Goal: Information Seeking & Learning: Learn about a topic

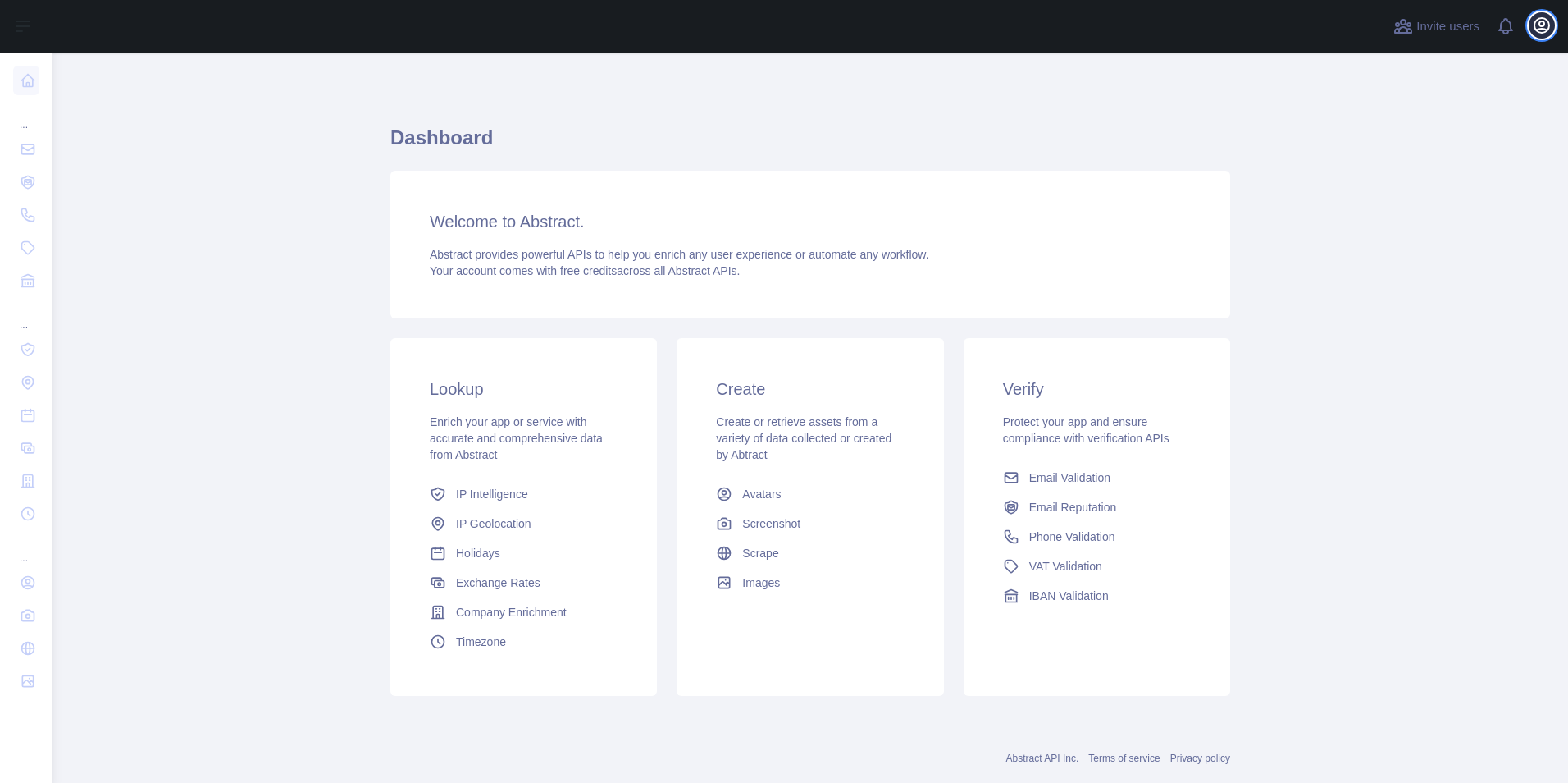
click at [1535, 26] on icon "button" at bounding box center [1541, 25] width 15 height 15
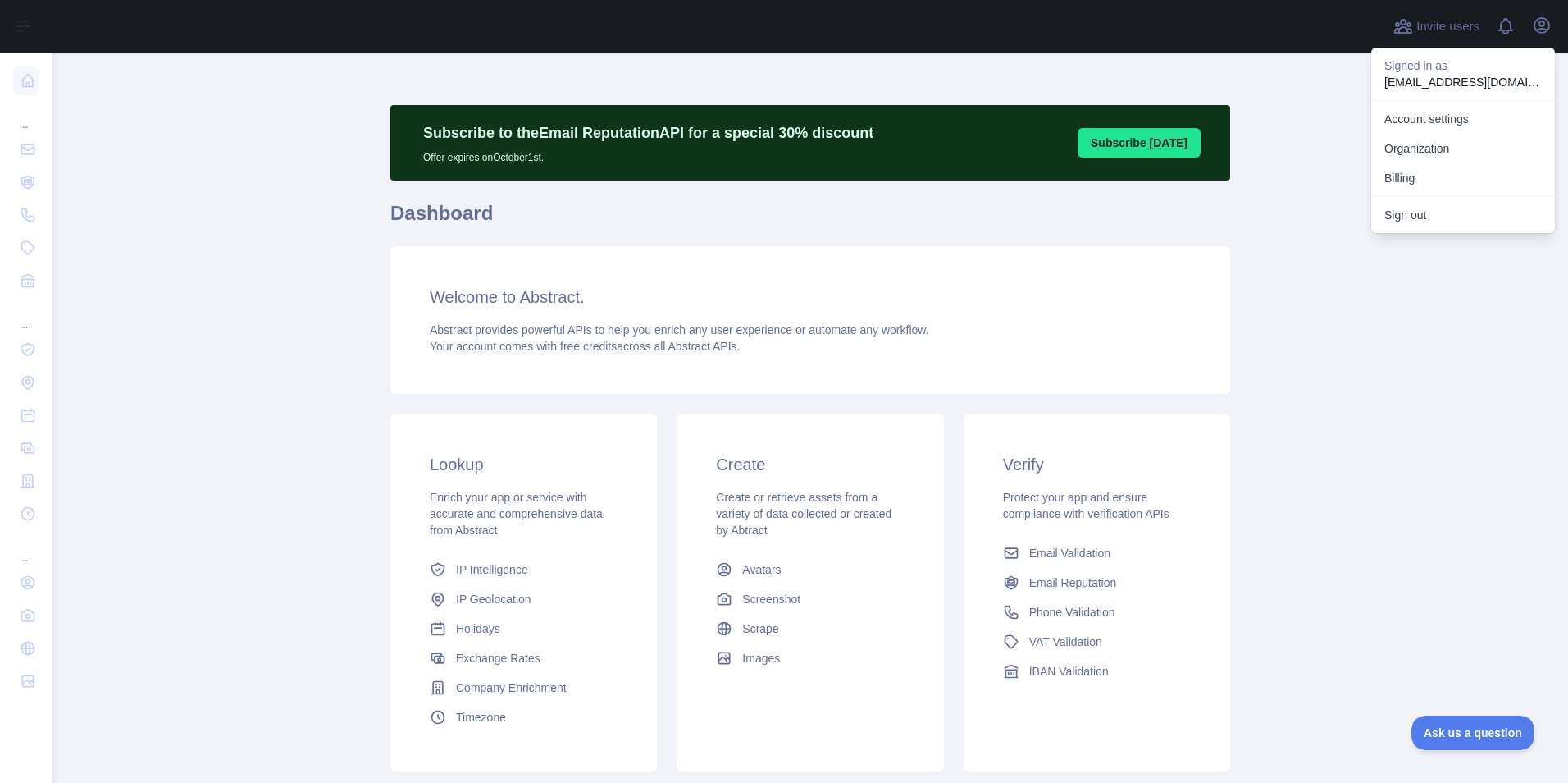
click at [1279, 158] on main "Subscribe to the Email Reputation API for a special 30 % discount Offer expires…" at bounding box center [809, 417] width 1515 height 730
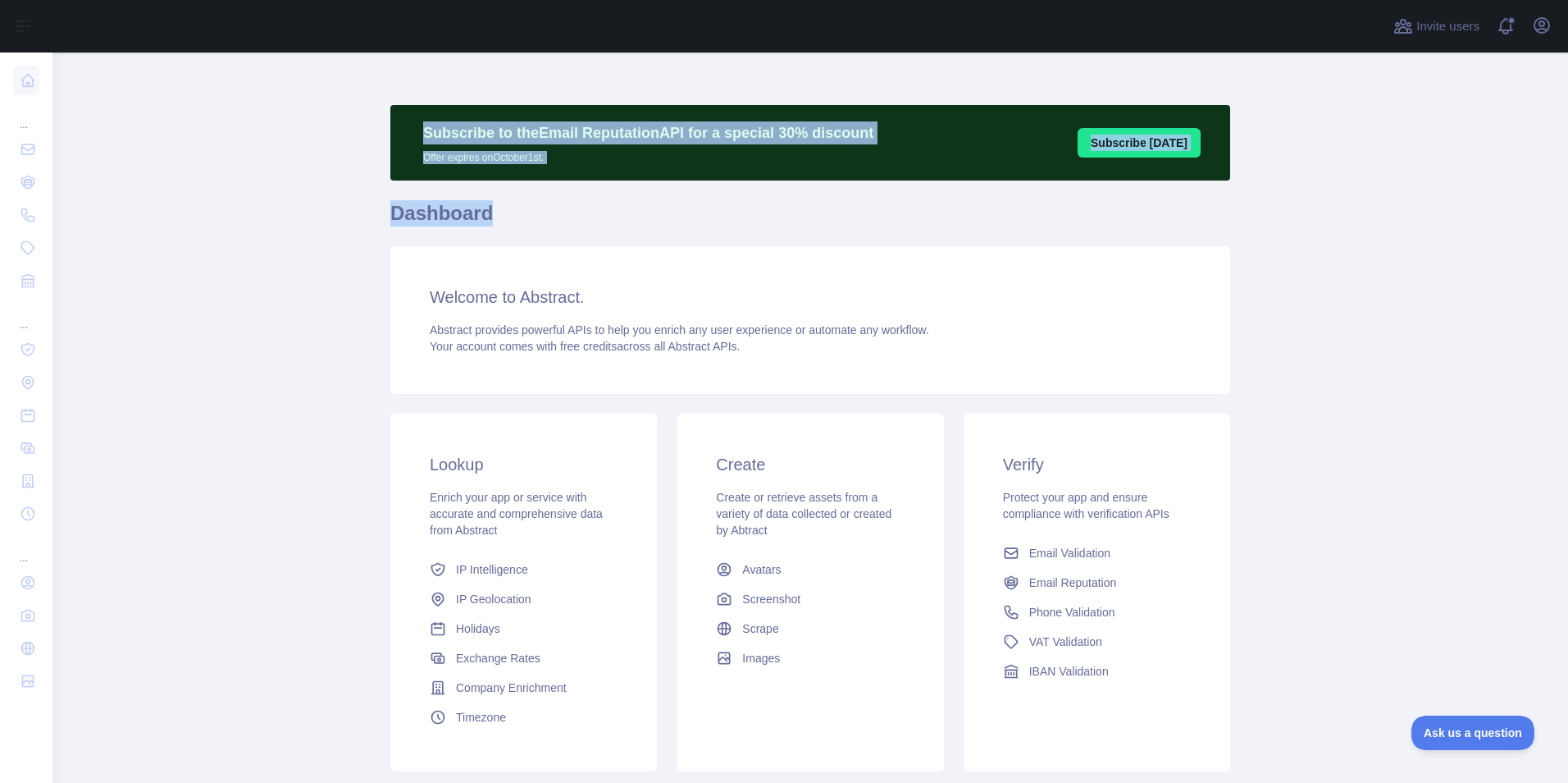
drag, startPoint x: 402, startPoint y: 130, endPoint x: 558, endPoint y: 205, distance: 173.1
click at [570, 205] on div "Subscribe to the Email Reputation API for a special 30 % discount Offer expires…" at bounding box center [809, 443] width 839 height 676
click at [519, 202] on h1 "Dashboard" at bounding box center [809, 219] width 839 height 40
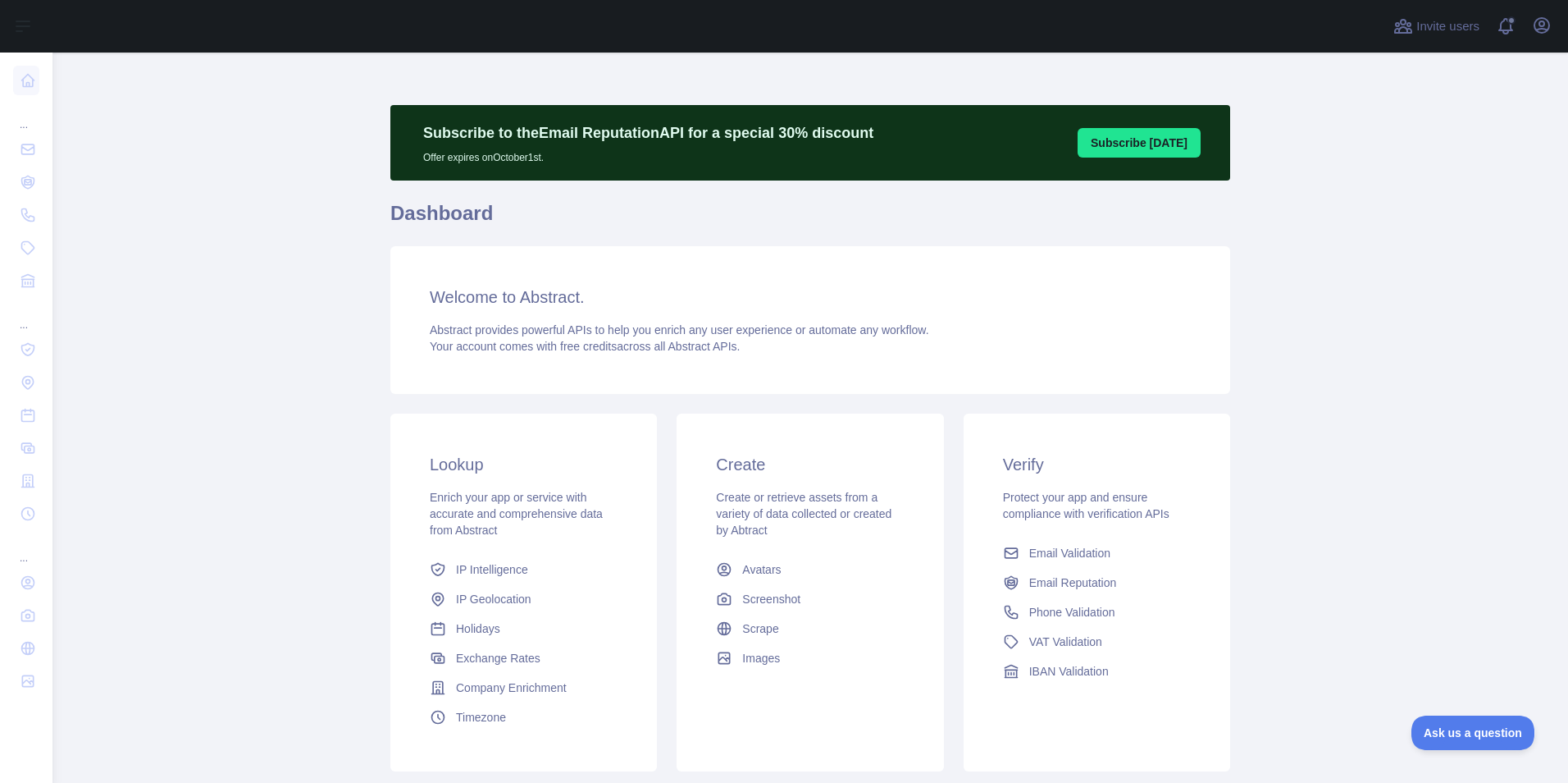
drag, startPoint x: 418, startPoint y: 287, endPoint x: 830, endPoint y: 380, distance: 422.4
click at [830, 380] on div "Welcome to Abstract. Abstract provides powerful APIs to help you enrich any use…" at bounding box center [809, 319] width 839 height 148
click at [784, 363] on div "Welcome to Abstract. Abstract provides powerful APIs to help you enrich any use…" at bounding box center [809, 319] width 839 height 148
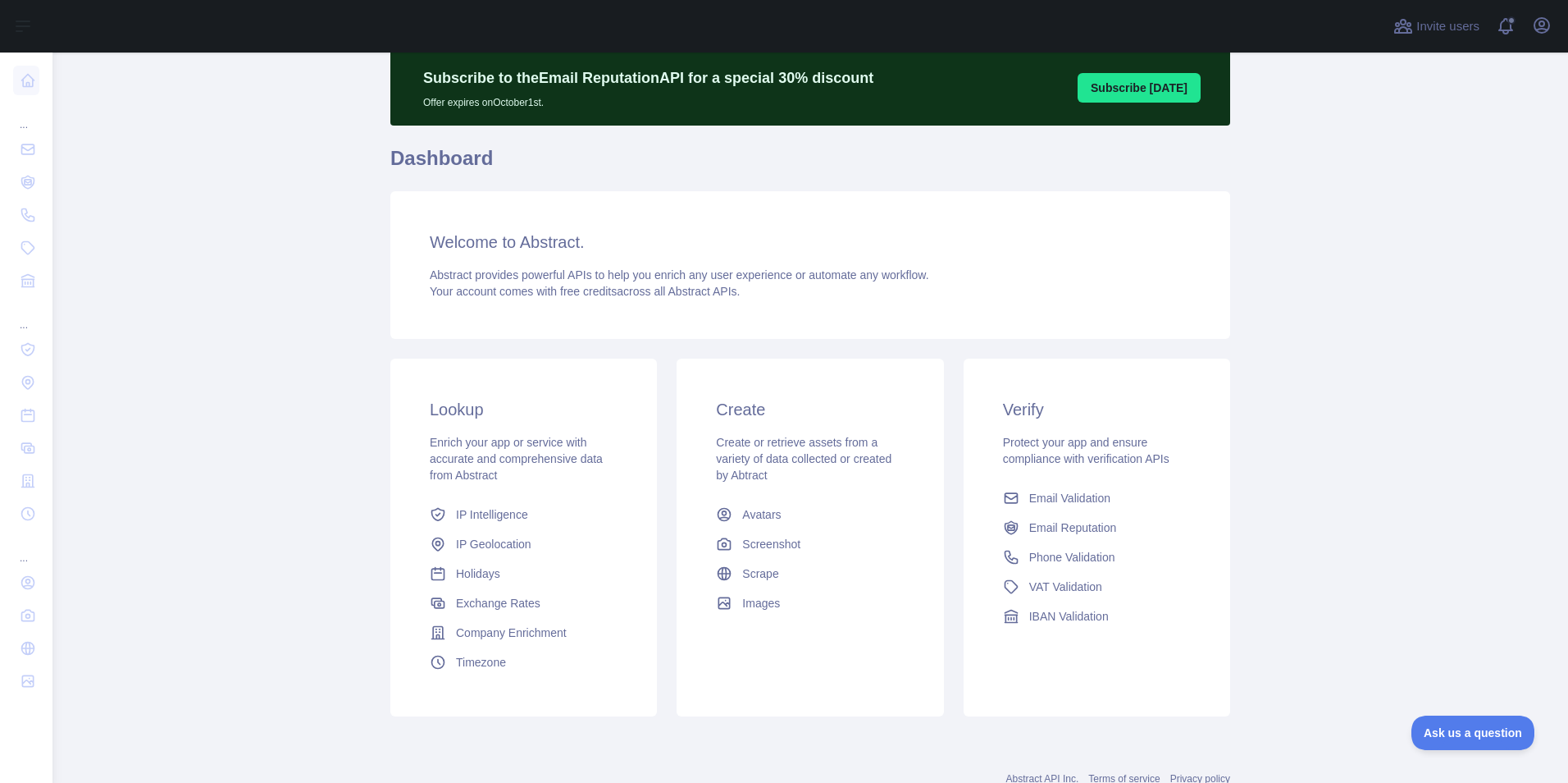
scroll to position [110, 0]
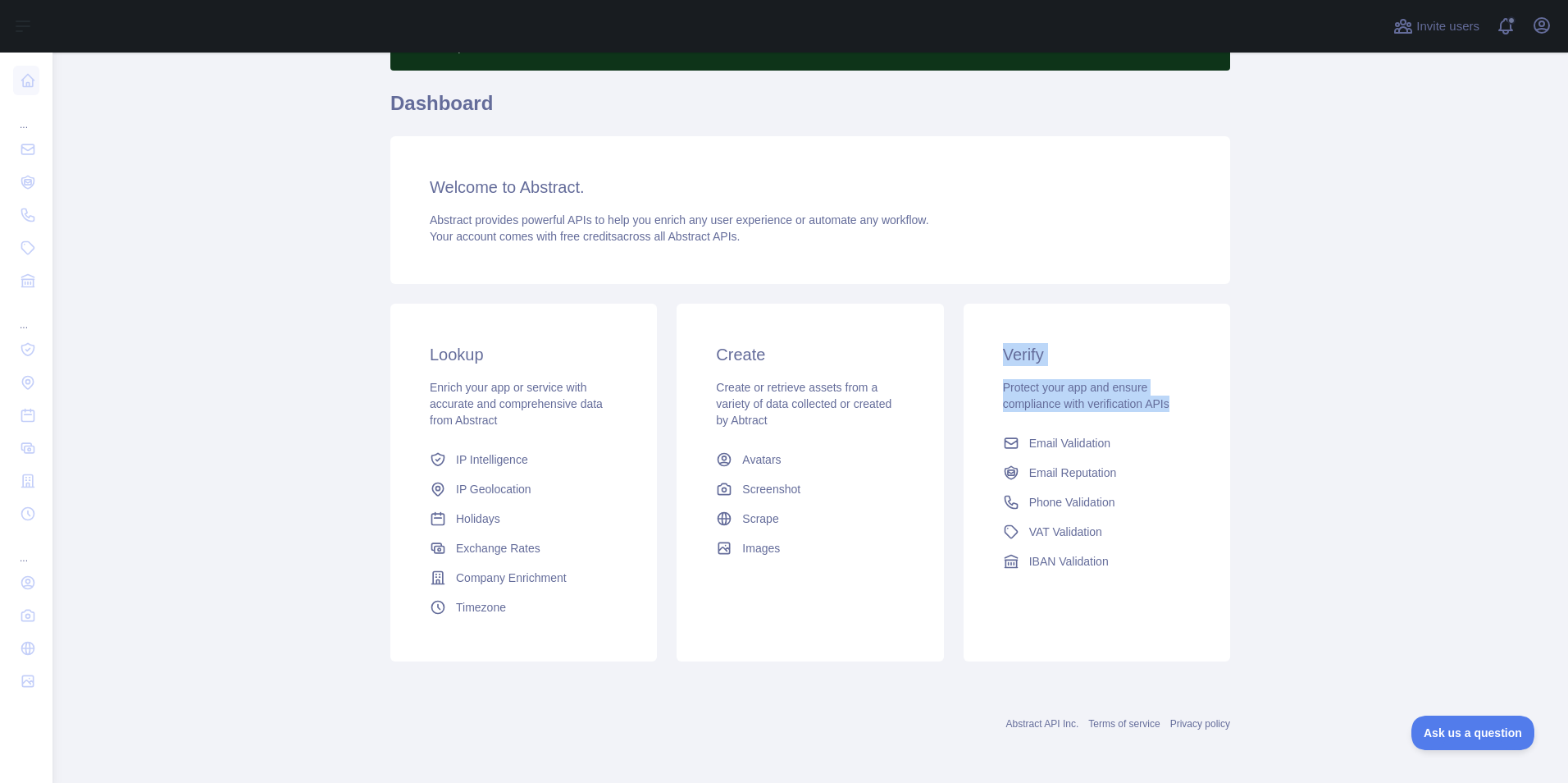
drag, startPoint x: 993, startPoint y: 354, endPoint x: 1174, endPoint y: 407, distance: 188.6
click at [1174, 407] on div "Verify Protect your app and ensure compliance with verification APIs Email Vali…" at bounding box center [1096, 459] width 266 height 311
click at [1077, 444] on span "Email Validation" at bounding box center [1070, 442] width 81 height 17
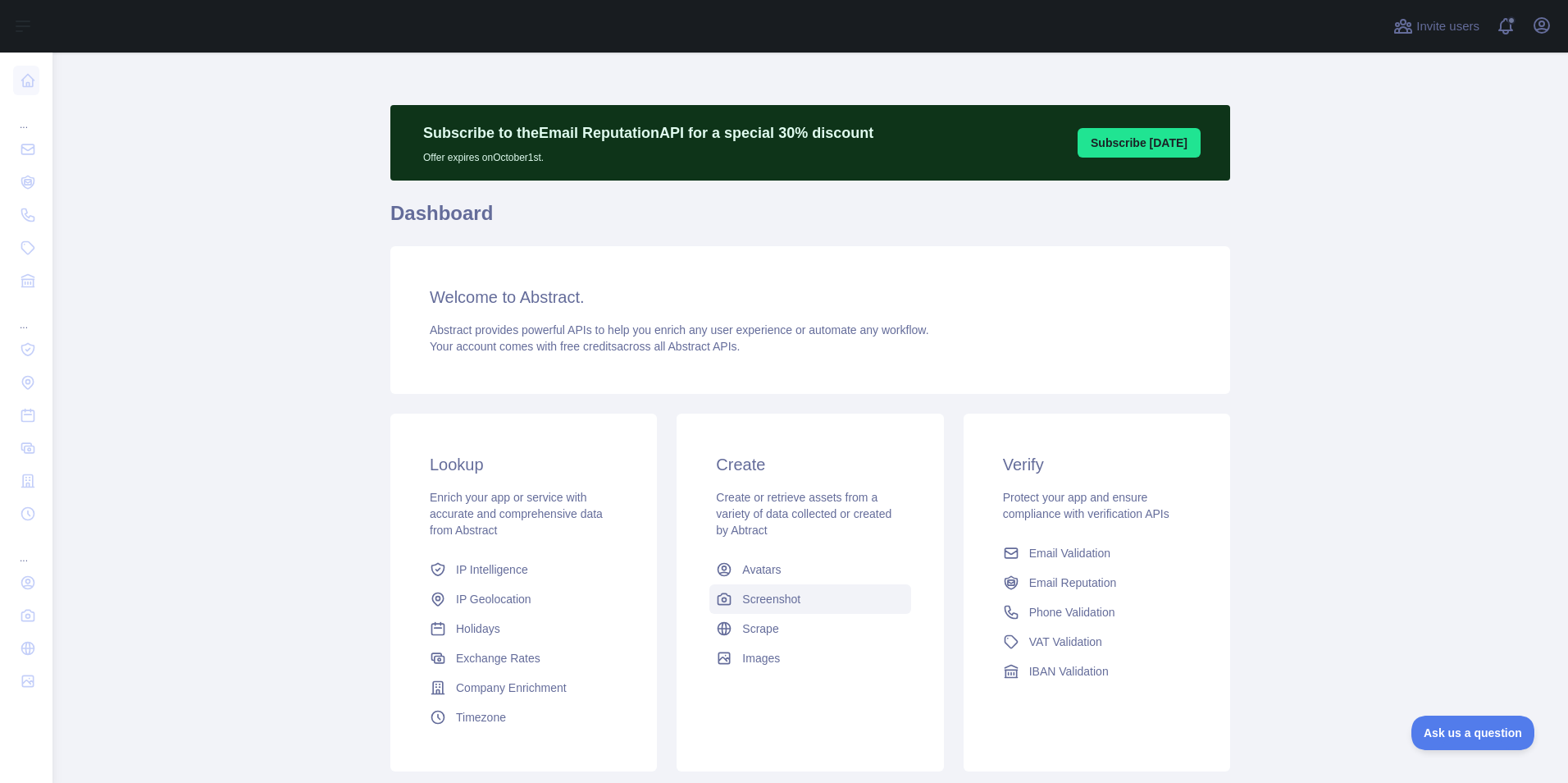
click at [779, 603] on span "Screenshot" at bounding box center [771, 599] width 58 height 17
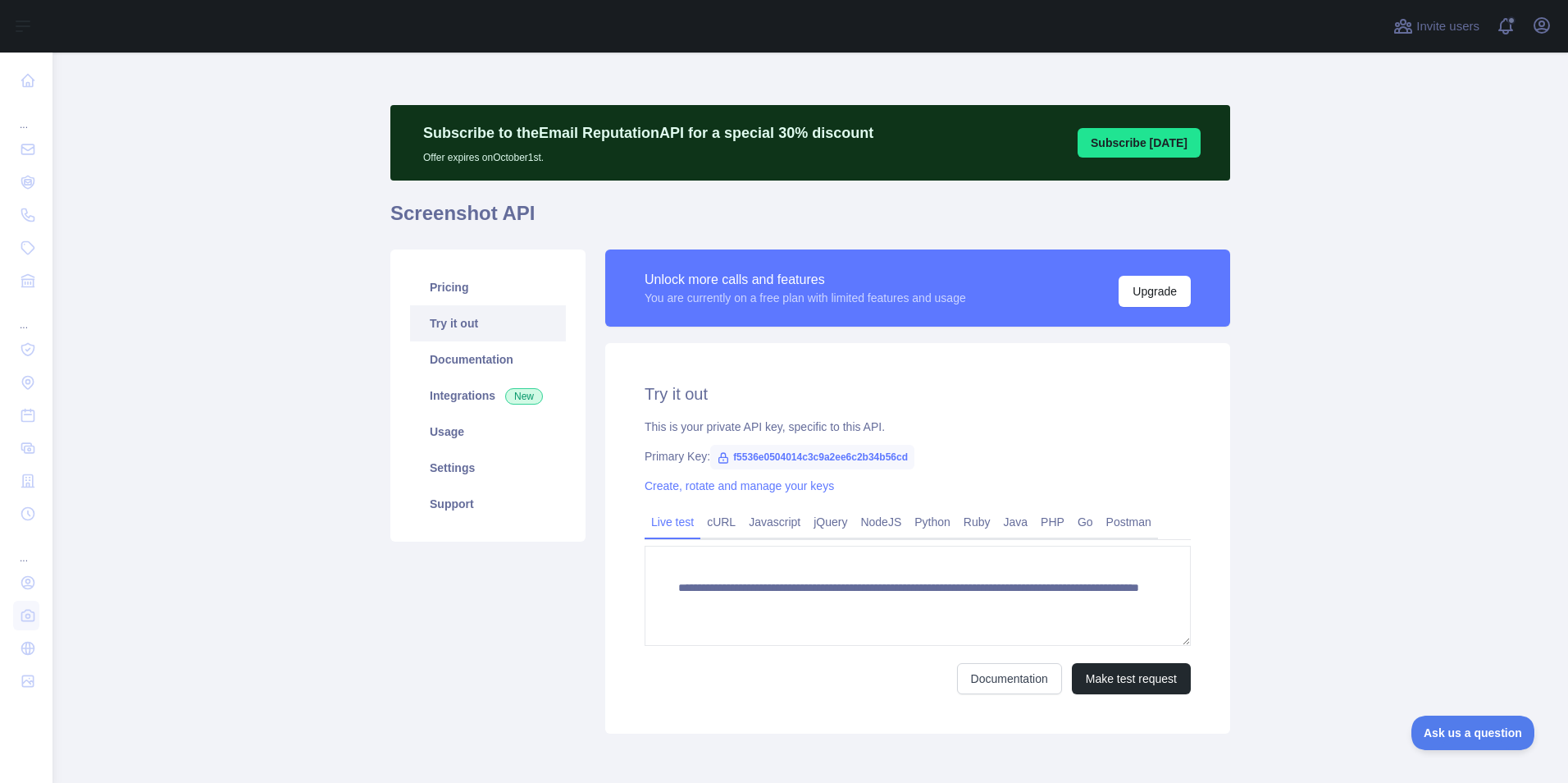
click at [1399, 284] on main "**********" at bounding box center [809, 417] width 1515 height 730
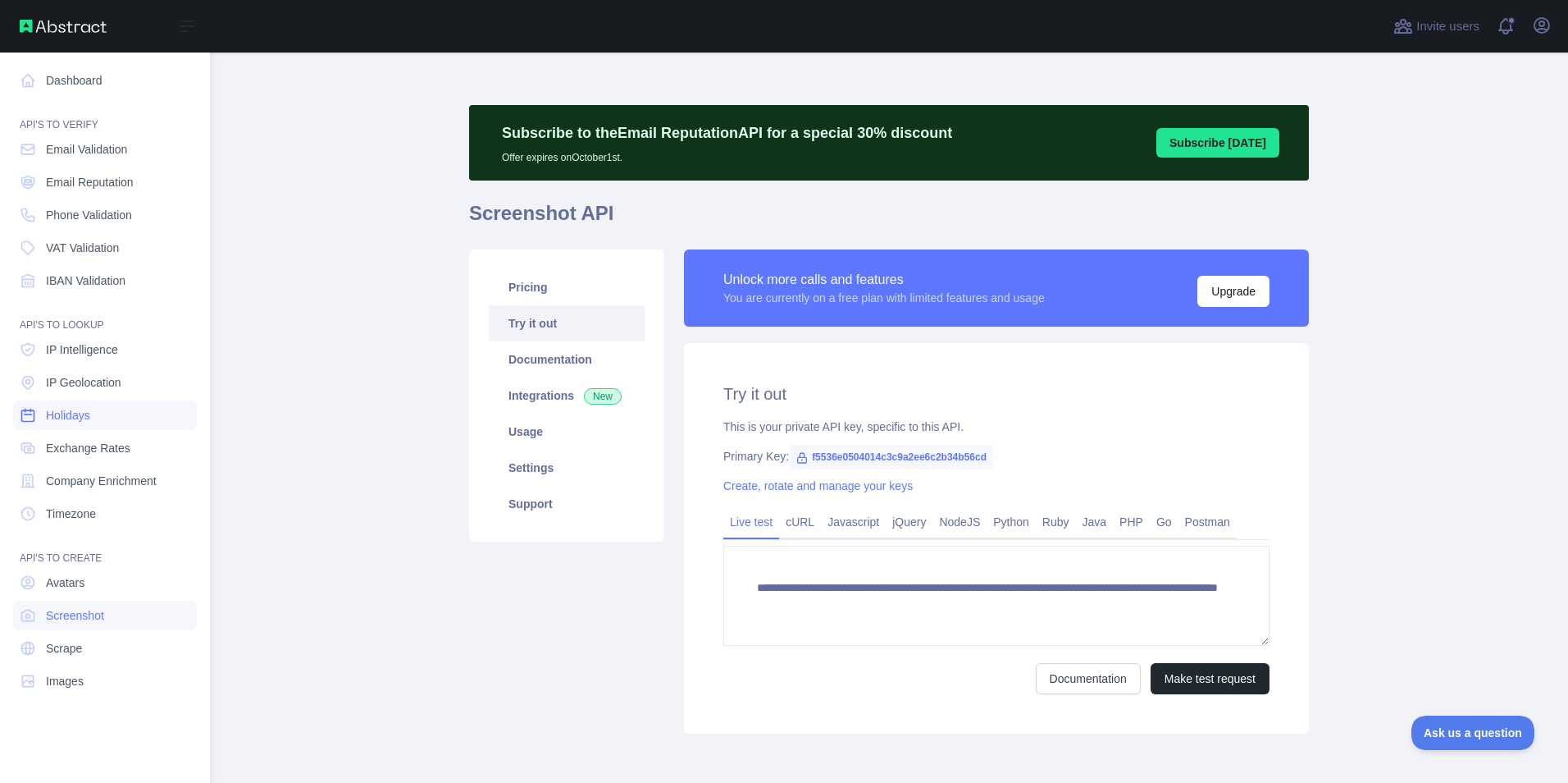
click at [96, 415] on link "Holidays" at bounding box center [105, 414] width 184 height 29
click at [87, 377] on span "IP Geolocation" at bounding box center [83, 382] width 75 height 17
click at [105, 451] on span "Exchange Rates" at bounding box center [88, 448] width 85 height 17
click at [108, 486] on span "Company Enrichment" at bounding box center [101, 480] width 111 height 17
click at [87, 510] on span "Timezone" at bounding box center [71, 513] width 50 height 17
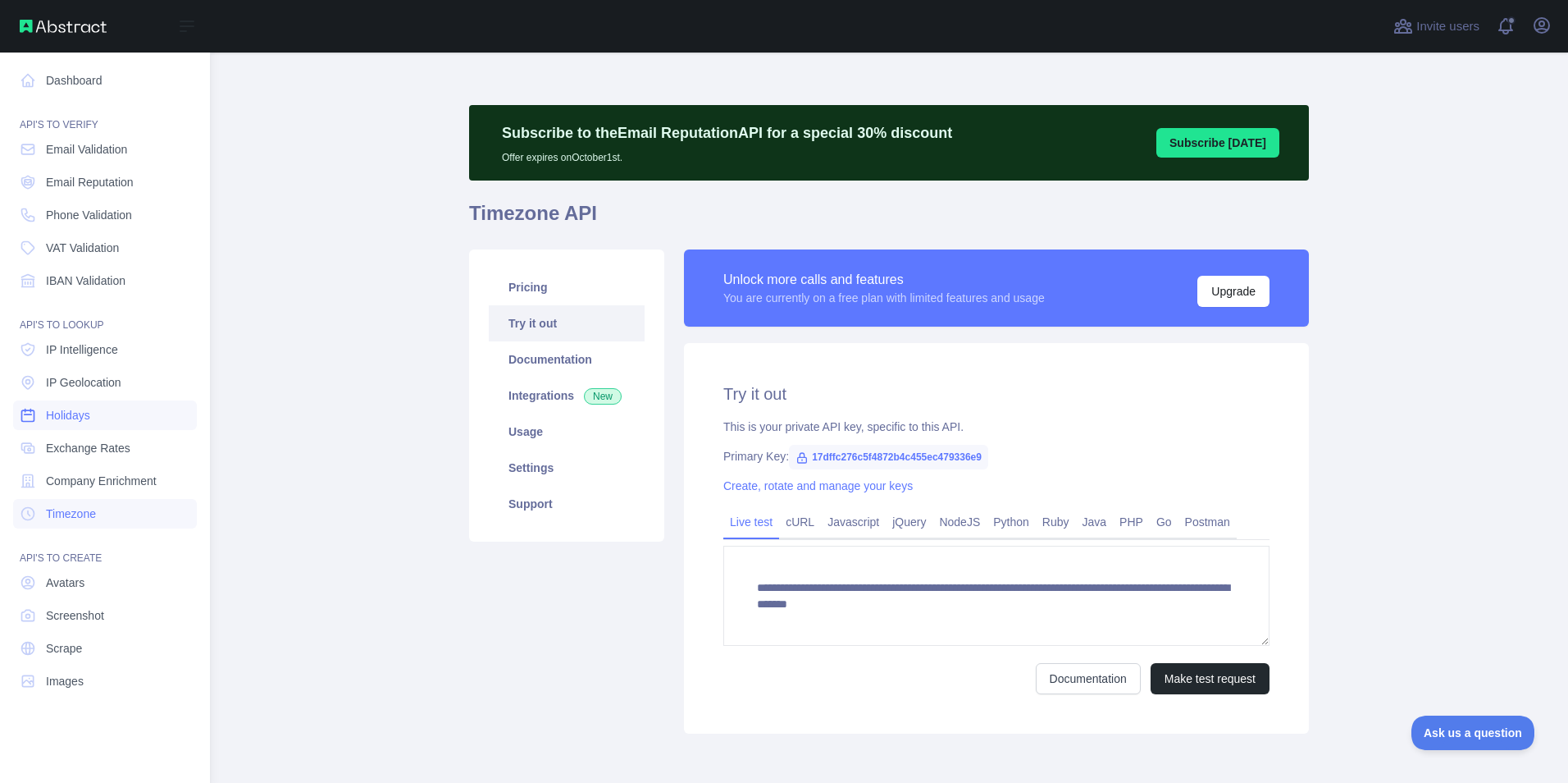
click at [60, 406] on link "Holidays" at bounding box center [105, 414] width 184 height 29
click at [80, 388] on span "IP Geolocation" at bounding box center [83, 382] width 75 height 17
click at [99, 349] on span "IP Intelligence" at bounding box center [82, 349] width 73 height 17
click at [100, 587] on link "Avatars" at bounding box center [105, 582] width 184 height 29
click at [89, 624] on link "Screenshot" at bounding box center [105, 615] width 184 height 29
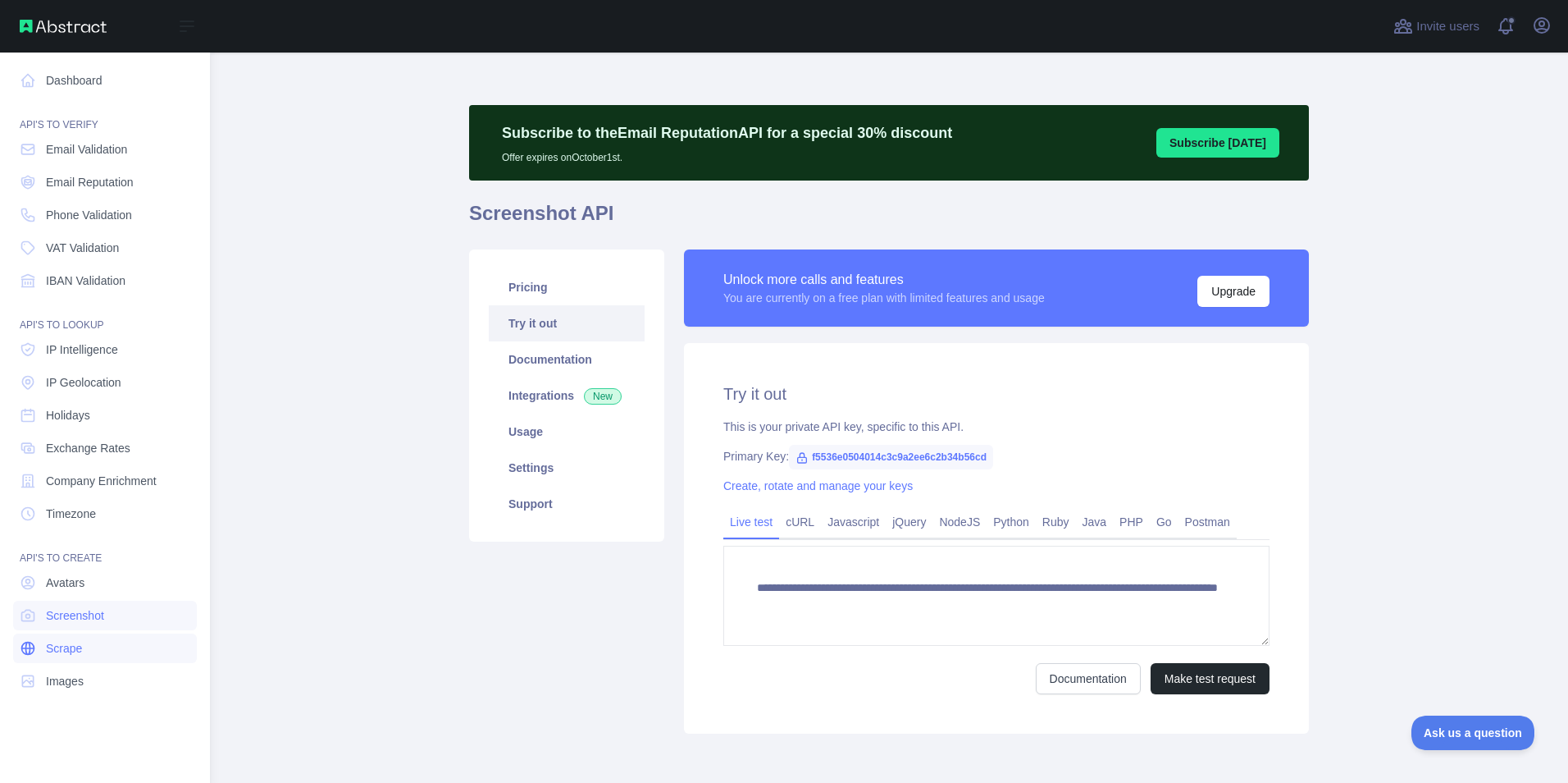
click at [86, 654] on link "Scrape" at bounding box center [105, 648] width 184 height 29
click at [90, 676] on link "Images" at bounding box center [105, 680] width 184 height 29
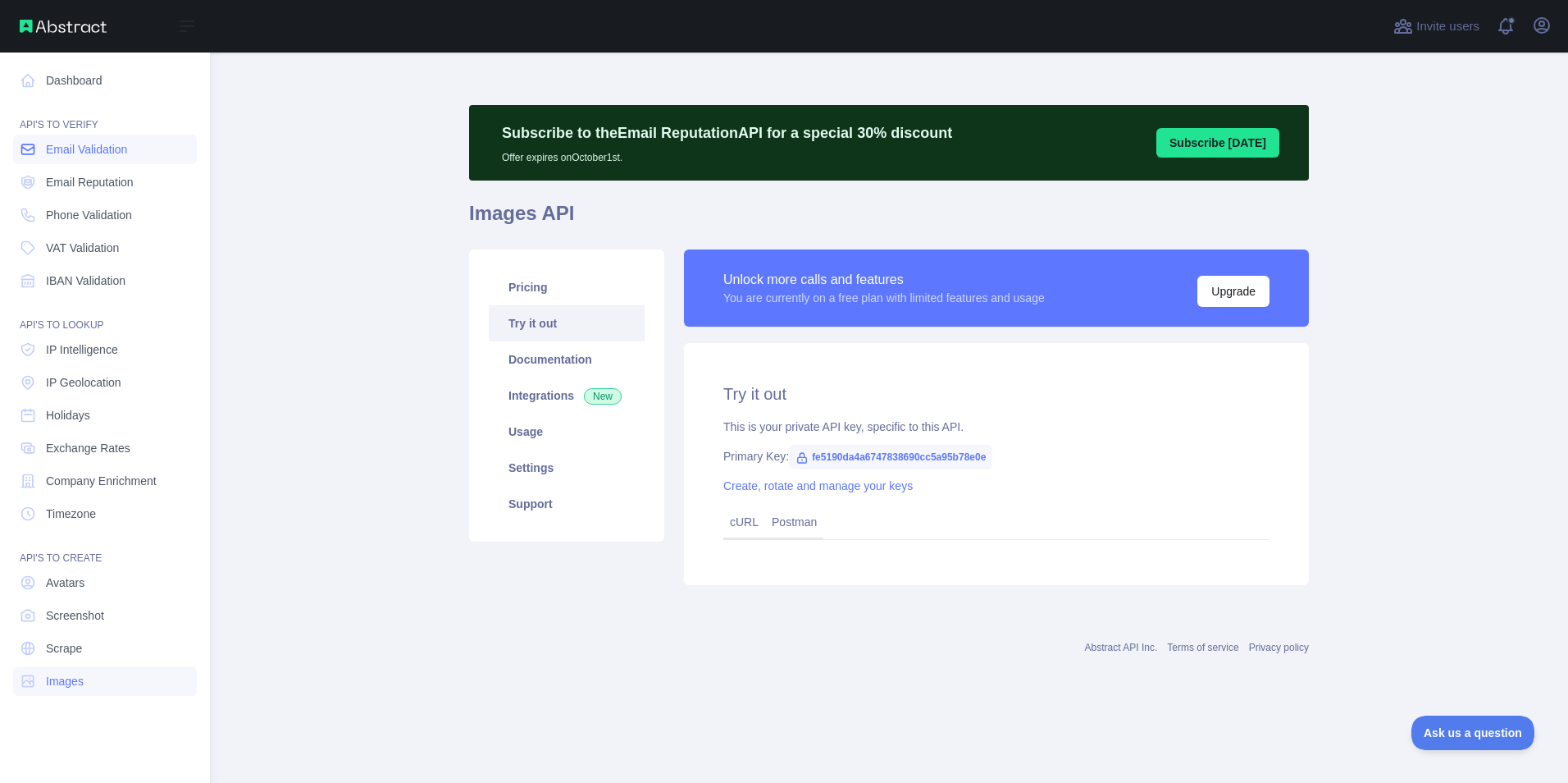
click at [96, 153] on span "Email Validation" at bounding box center [87, 149] width 81 height 17
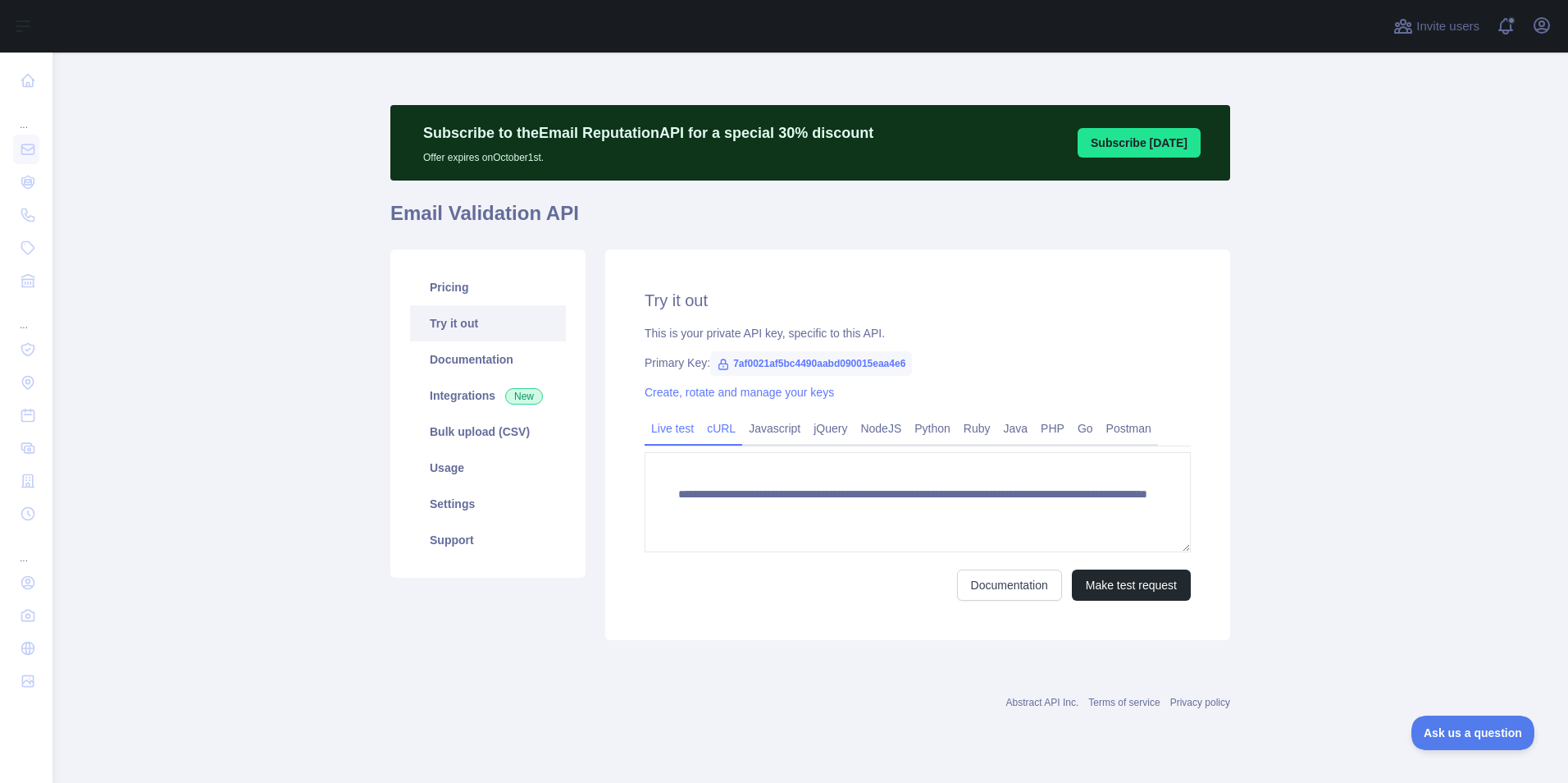
click at [725, 425] on link "cURL" at bounding box center [721, 428] width 42 height 27
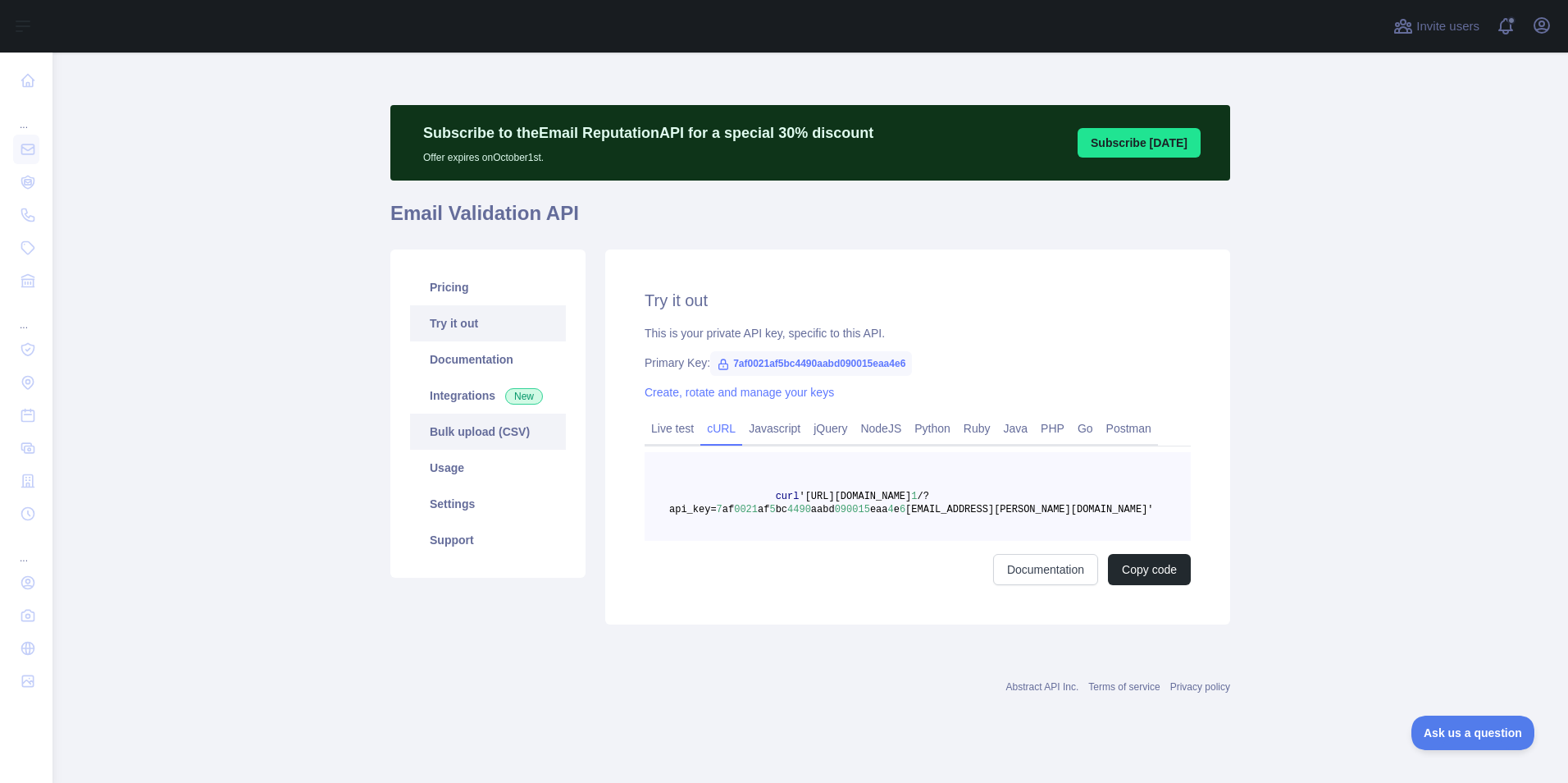
click at [478, 441] on link "Bulk upload (CSV)" at bounding box center [488, 431] width 156 height 36
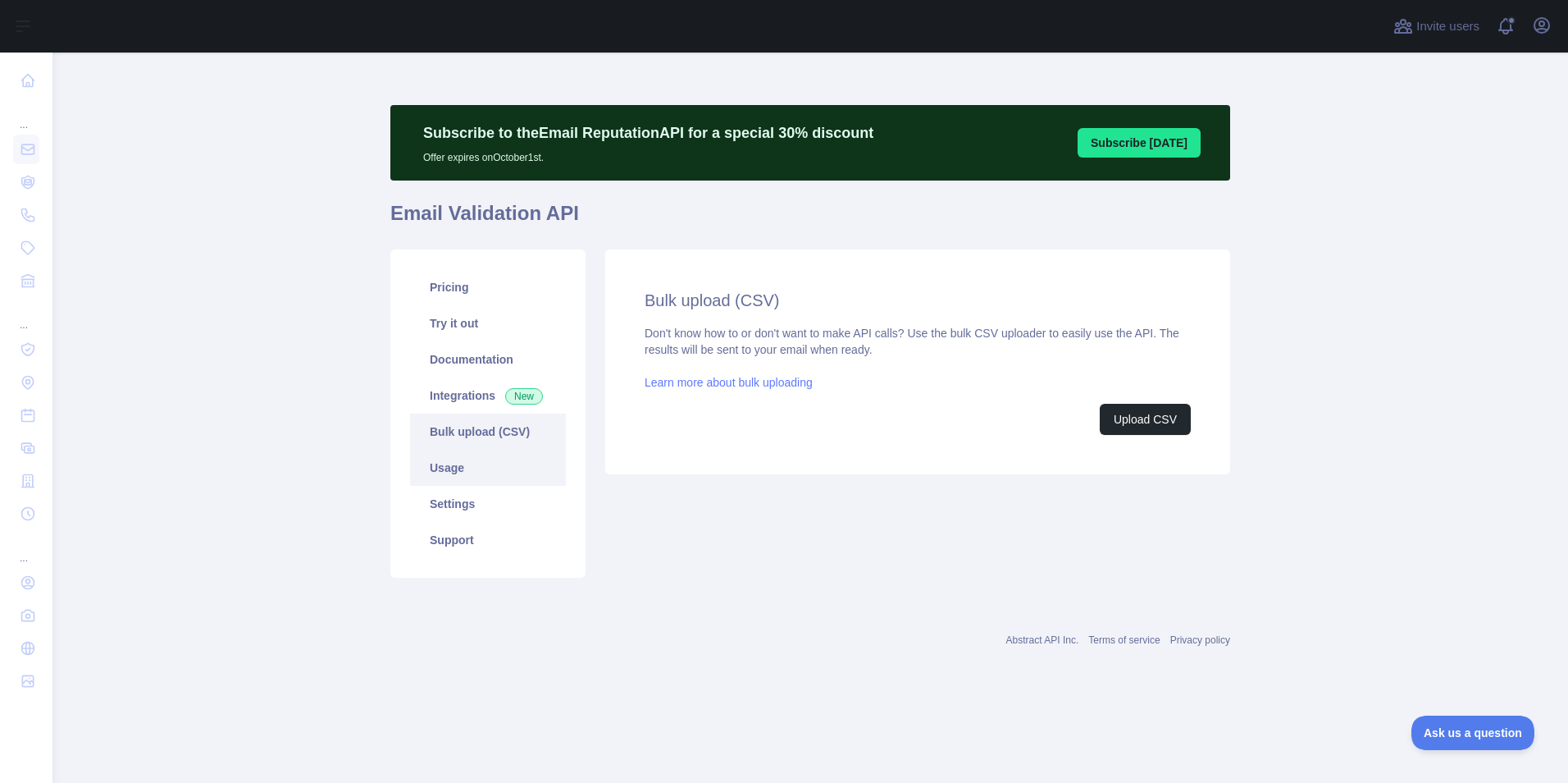
click at [466, 468] on link "Usage" at bounding box center [488, 467] width 156 height 36
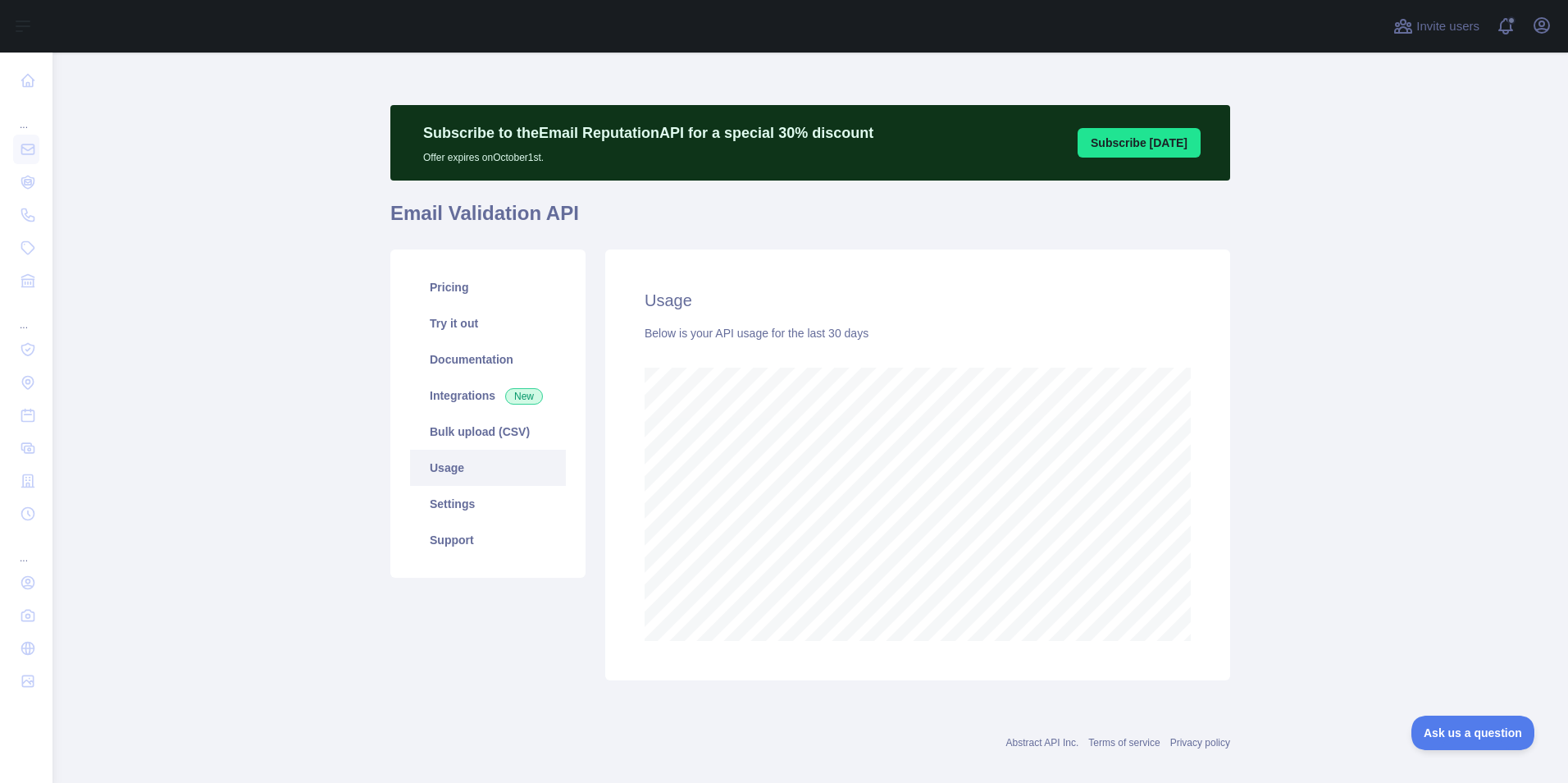
scroll to position [730, 1503]
click at [477, 508] on link "Settings" at bounding box center [488, 503] width 156 height 36
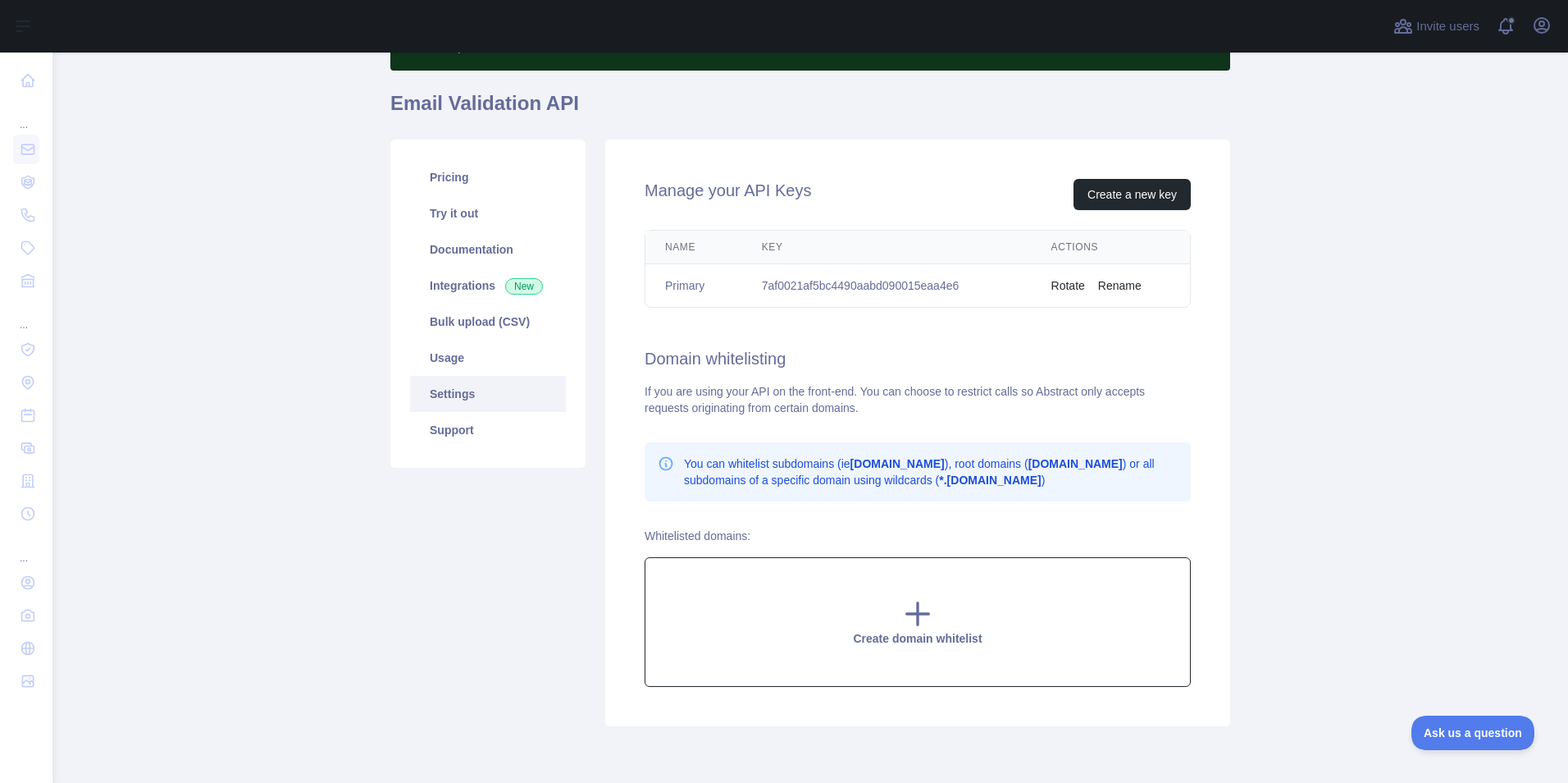
scroll to position [11, 0]
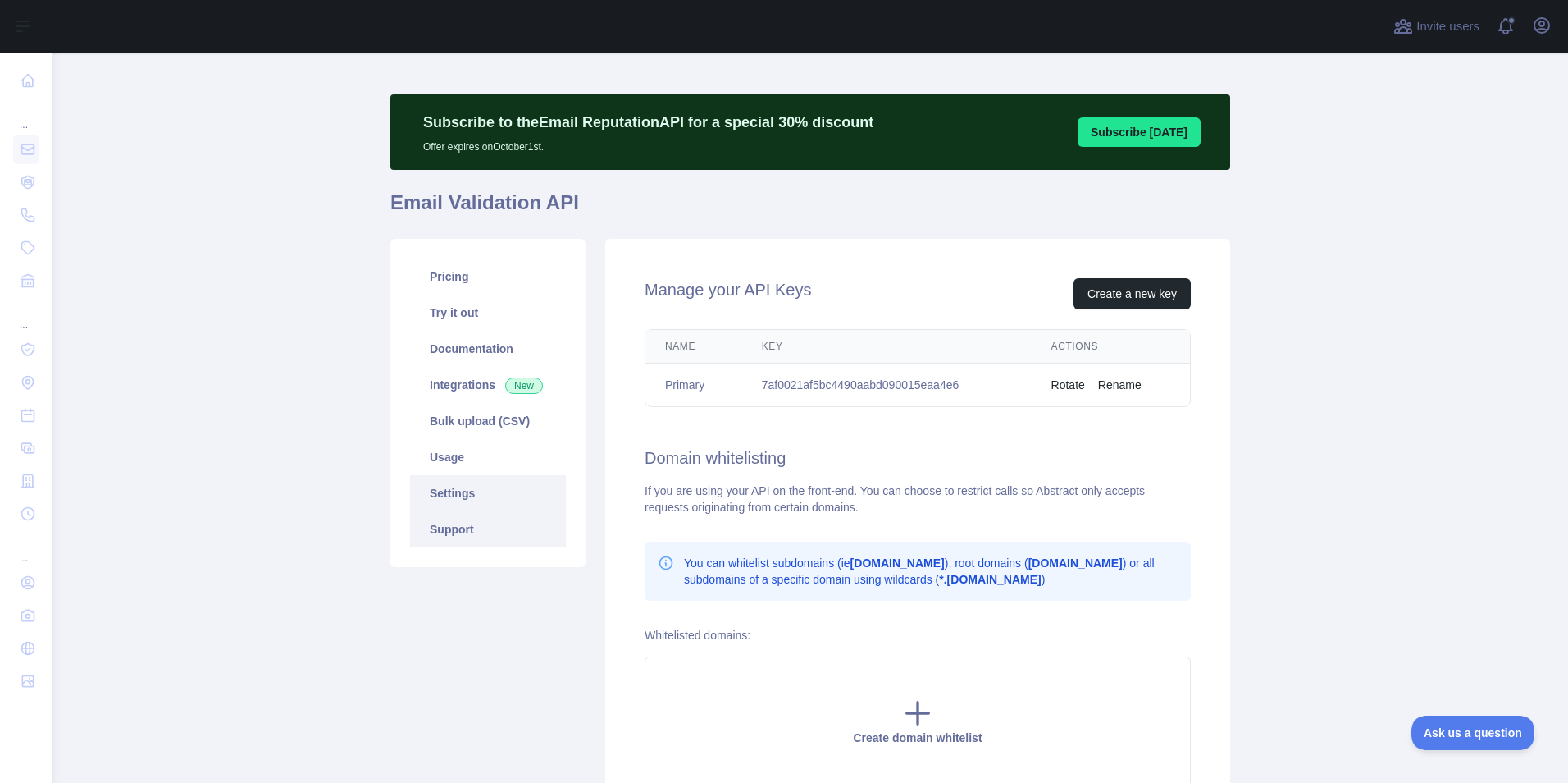
click at [455, 528] on link "Support" at bounding box center [488, 529] width 156 height 36
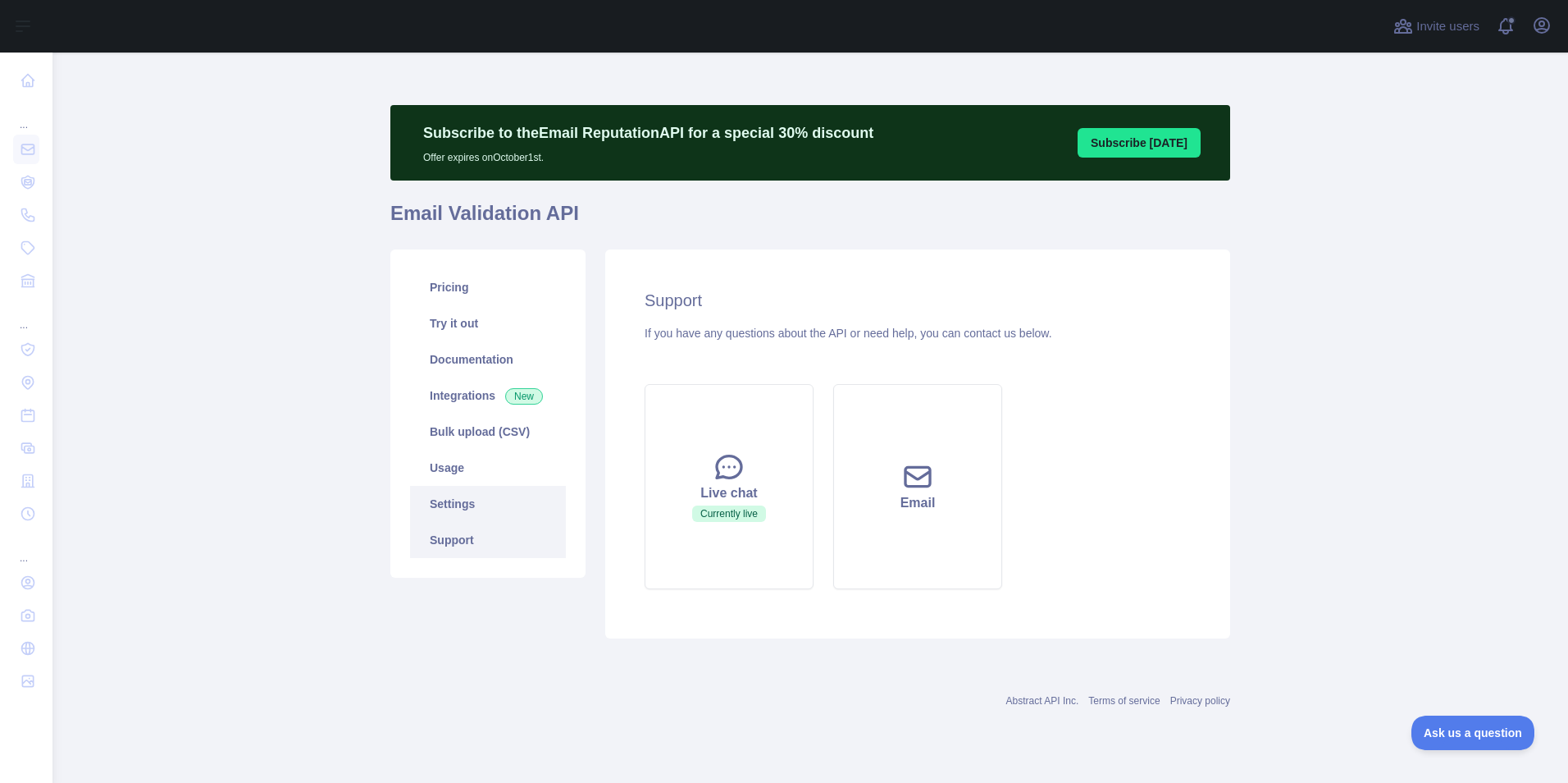
click at [501, 495] on link "Settings" at bounding box center [488, 503] width 156 height 36
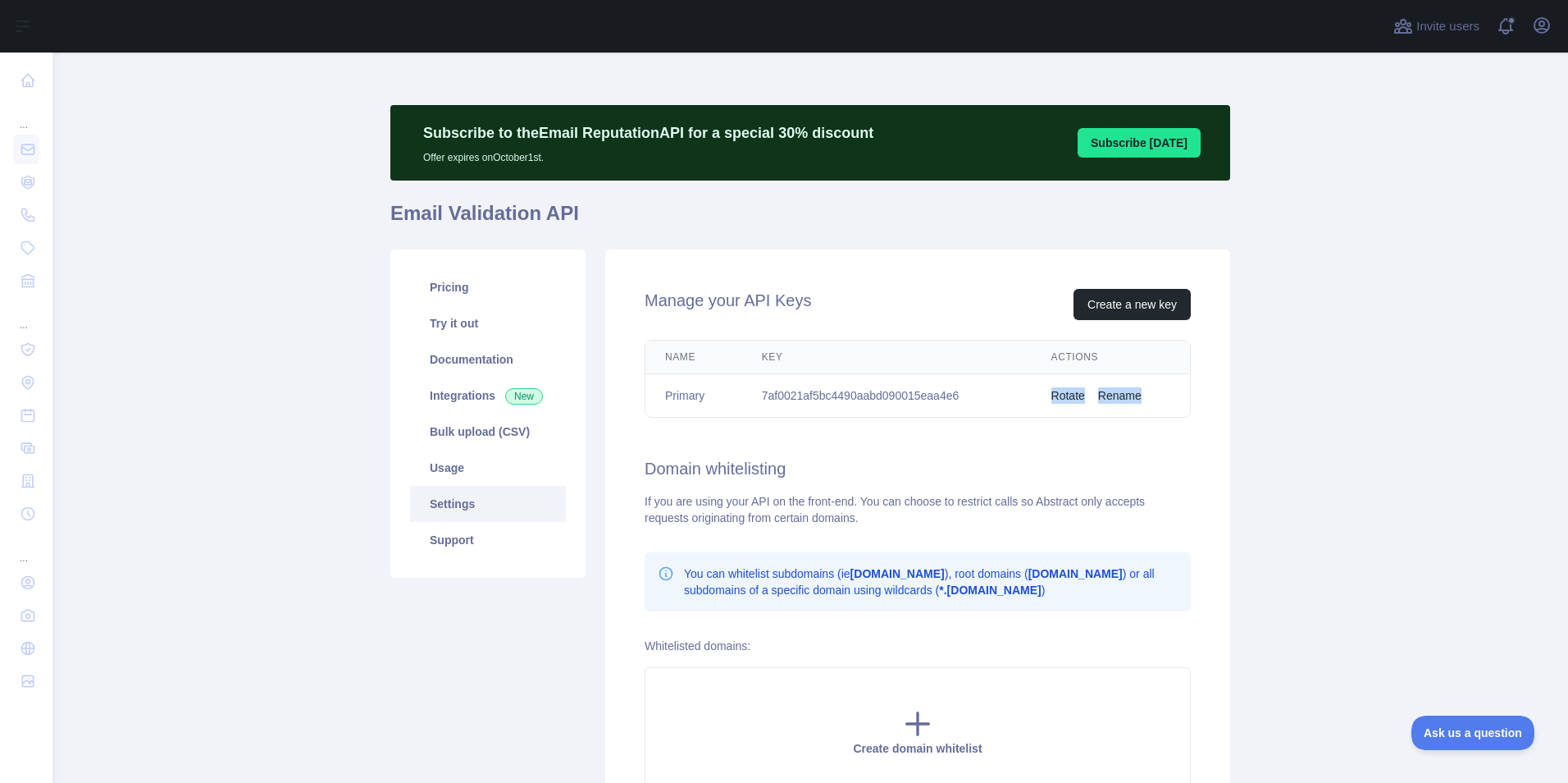
drag, startPoint x: 1152, startPoint y: 397, endPoint x: 991, endPoint y: 389, distance: 161.2
click at [991, 389] on tr "Primary 7af0021af5bc4490aabd090015eaa4e6 Rotate Rename" at bounding box center [918, 395] width 545 height 43
click at [1121, 400] on button "Rename" at bounding box center [1120, 395] width 43 height 17
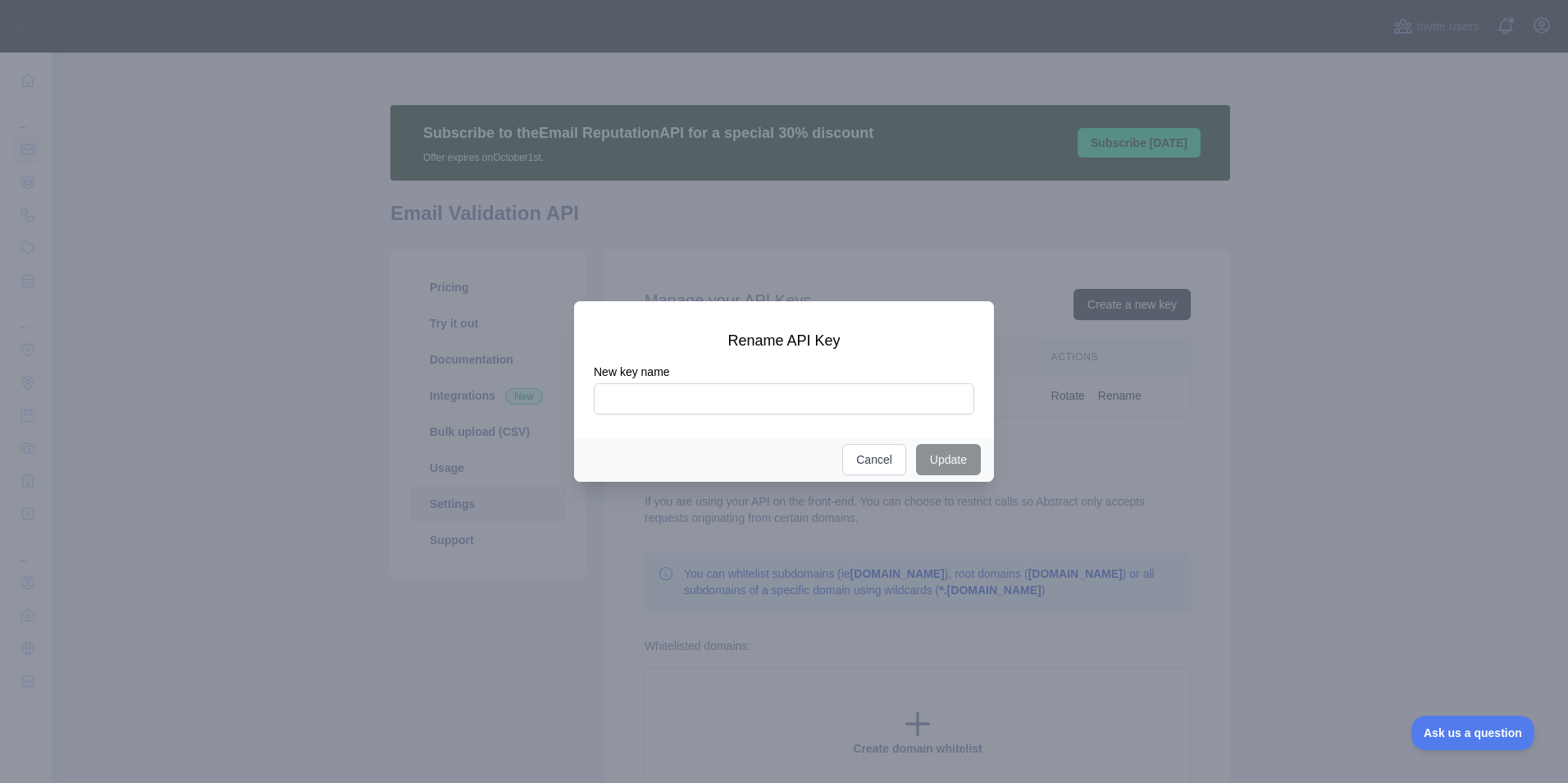
click at [1121, 400] on div at bounding box center [784, 391] width 1568 height 783
drag, startPoint x: 1121, startPoint y: 400, endPoint x: 962, endPoint y: 400, distance: 159.0
click at [1023, 400] on div at bounding box center [784, 391] width 1568 height 783
click at [919, 400] on input "New key name" at bounding box center [784, 398] width 380 height 31
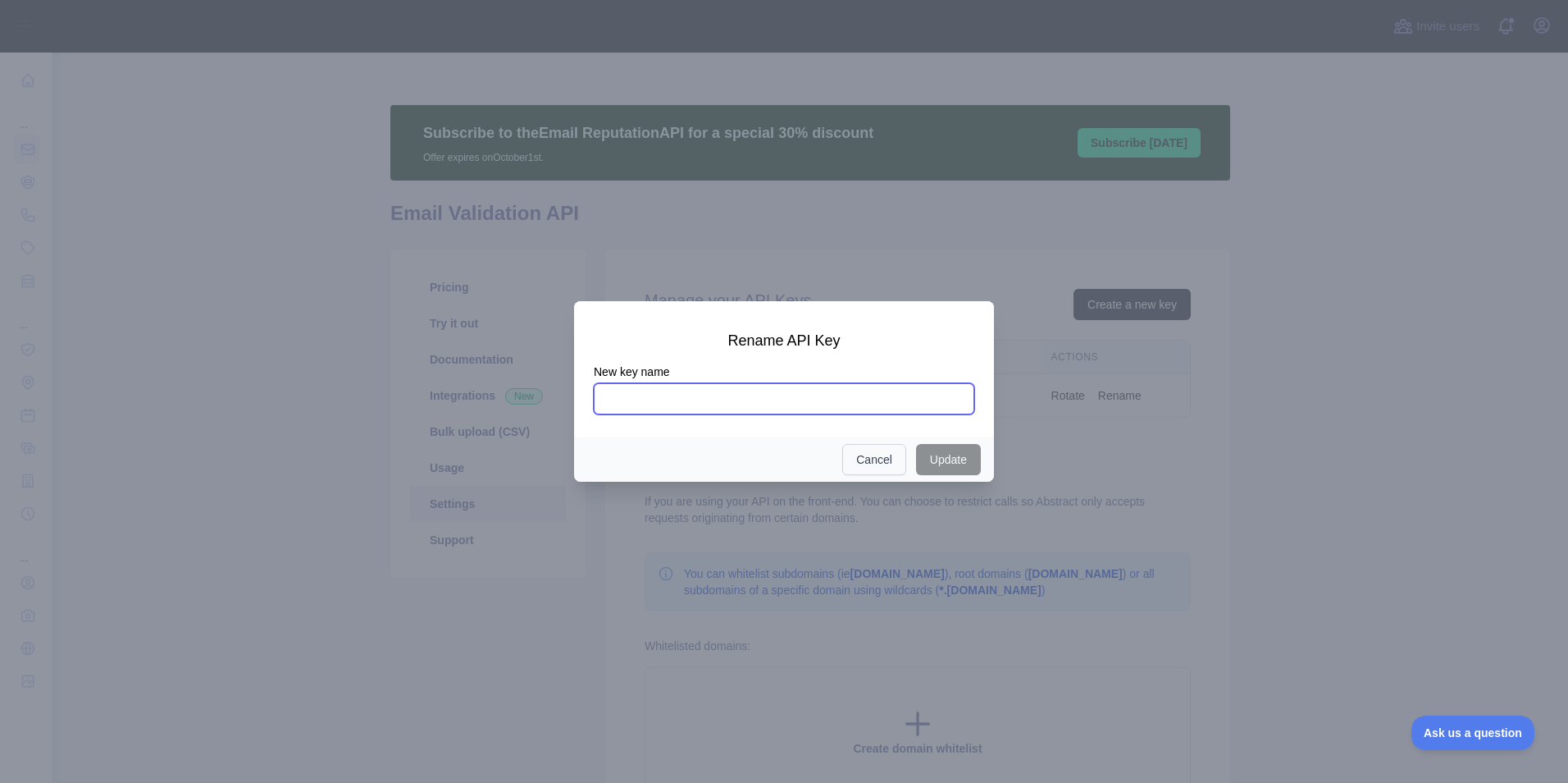
type input "**********"
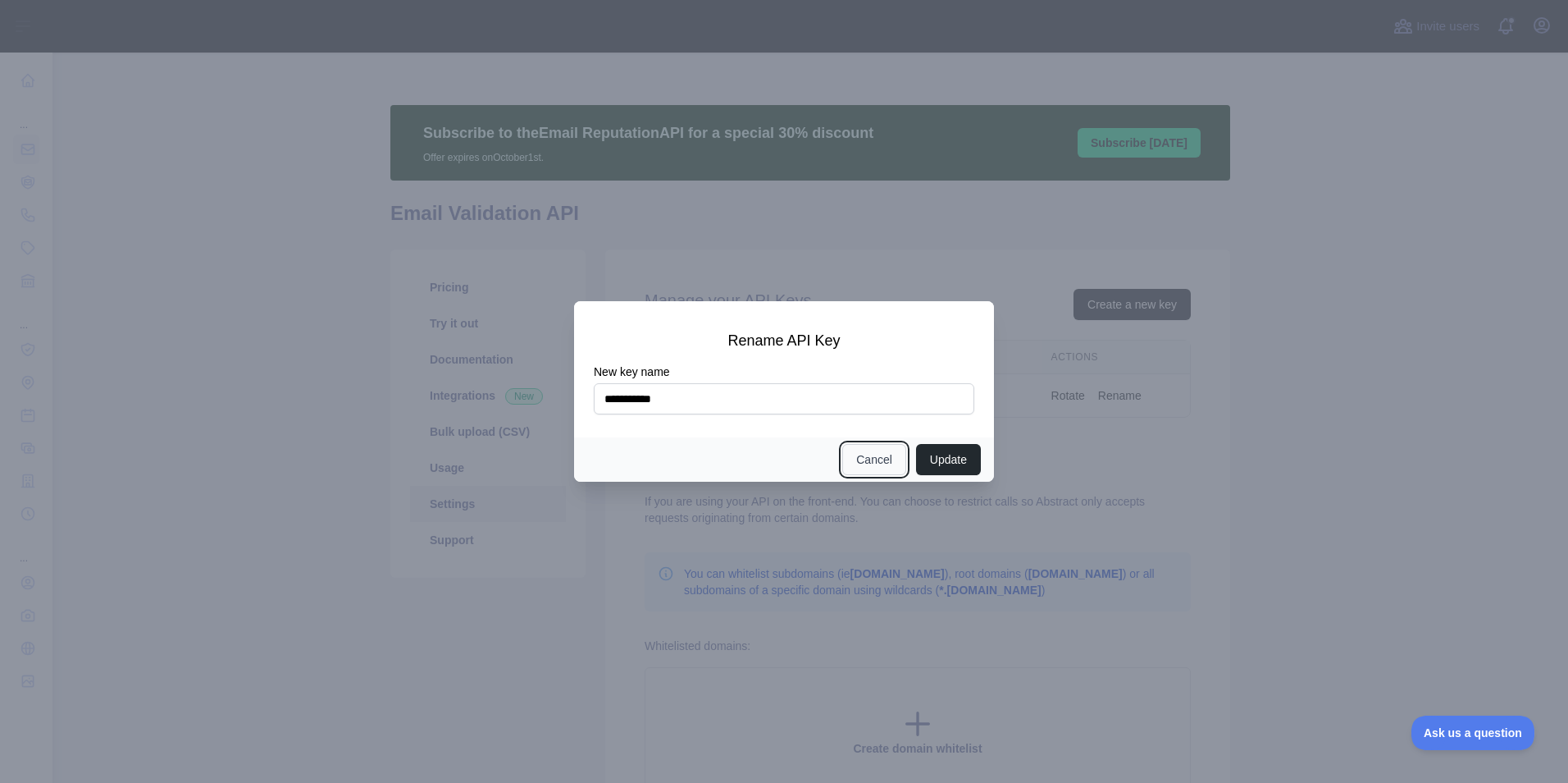
click at [875, 457] on button "Cancel" at bounding box center [874, 459] width 64 height 31
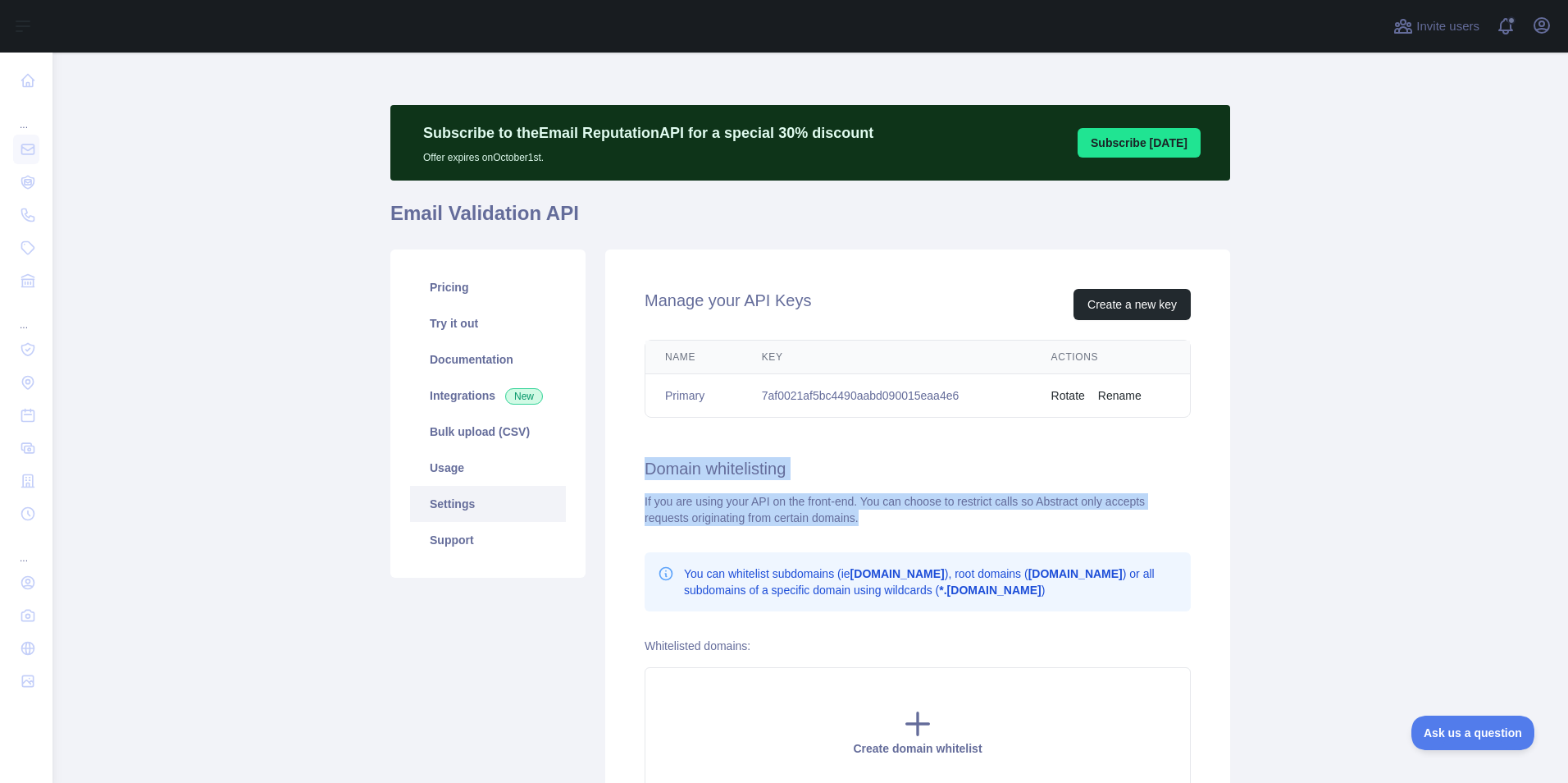
drag, startPoint x: 615, startPoint y: 471, endPoint x: 823, endPoint y: 524, distance: 214.6
click at [823, 524] on div "Manage your API Keys Create a new key Name Key Actions Primary 7af0021af5bc4490…" at bounding box center [917, 542] width 625 height 587
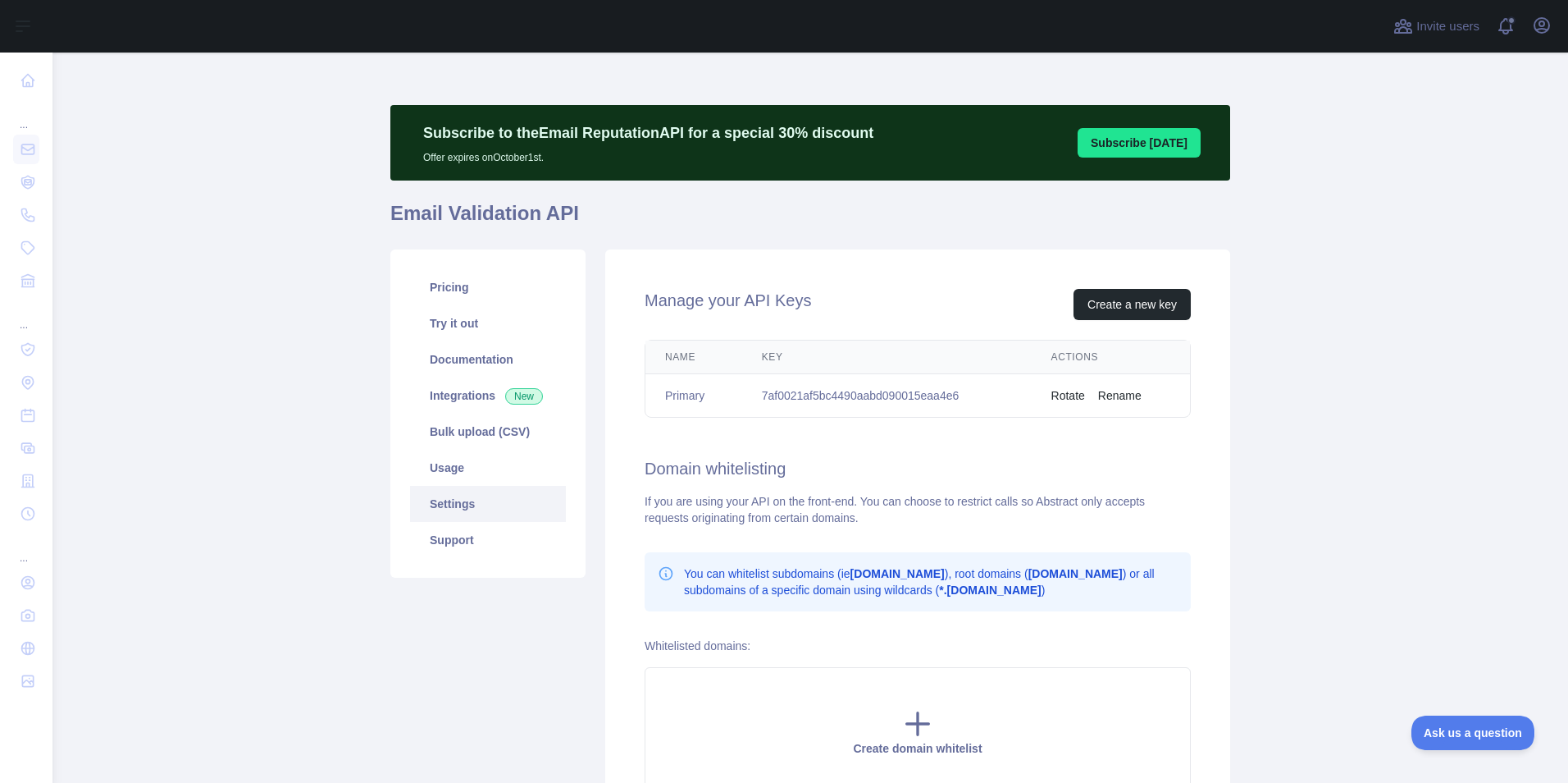
click at [816, 528] on div "Manage your API Keys Create a new key Name Key Actions Primary 7af0021af5bc4490…" at bounding box center [917, 542] width 625 height 587
click at [443, 452] on link "Usage" at bounding box center [488, 467] width 156 height 36
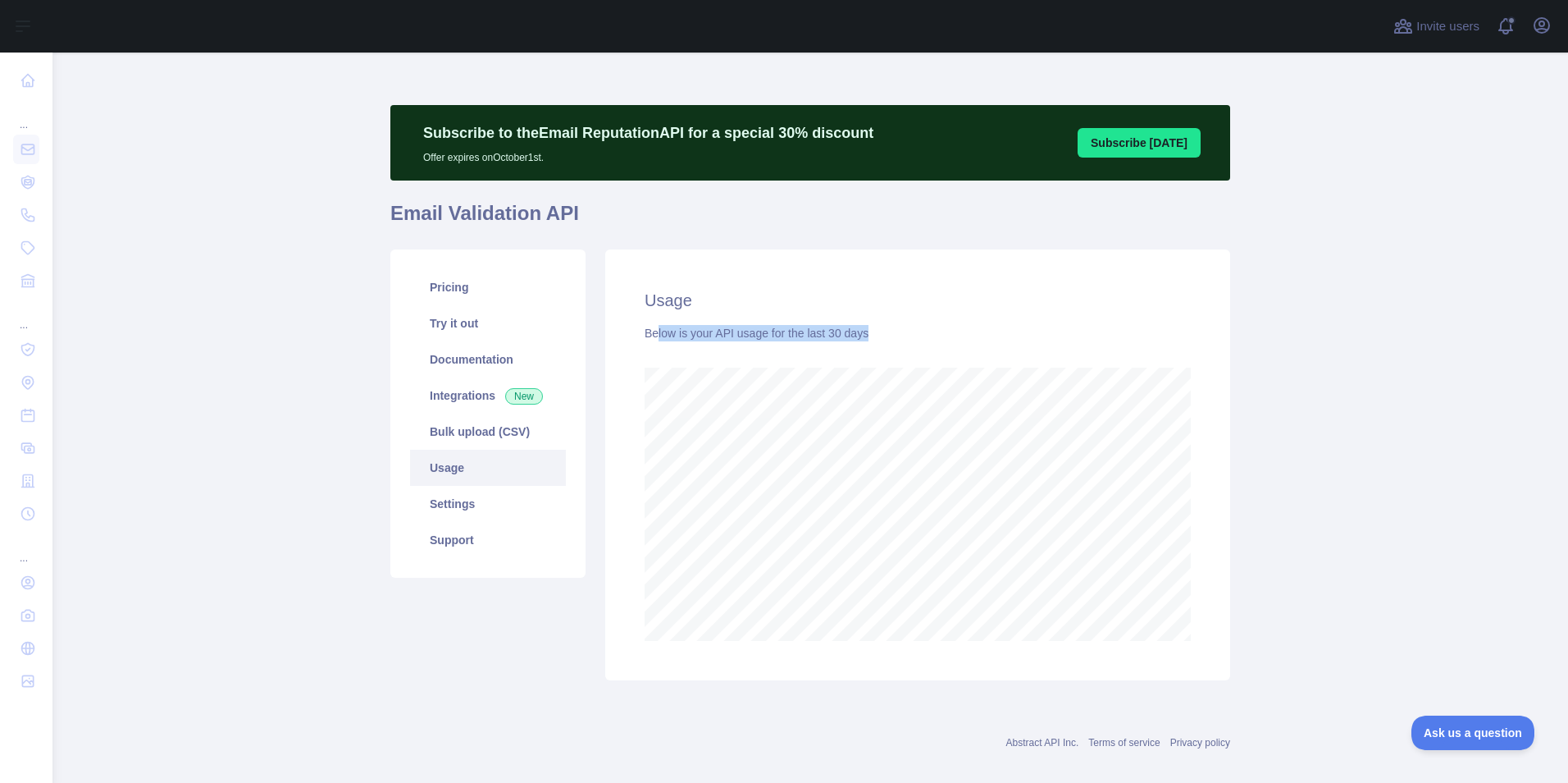
drag, startPoint x: 651, startPoint y: 339, endPoint x: 923, endPoint y: 335, distance: 272.0
click at [923, 335] on div "Below is your API usage for the last 30 days" at bounding box center [918, 333] width 547 height 17
click at [887, 334] on div "Below is your API usage for the last 30 days" at bounding box center [918, 333] width 547 height 17
click at [469, 313] on link "Try it out" at bounding box center [488, 323] width 156 height 36
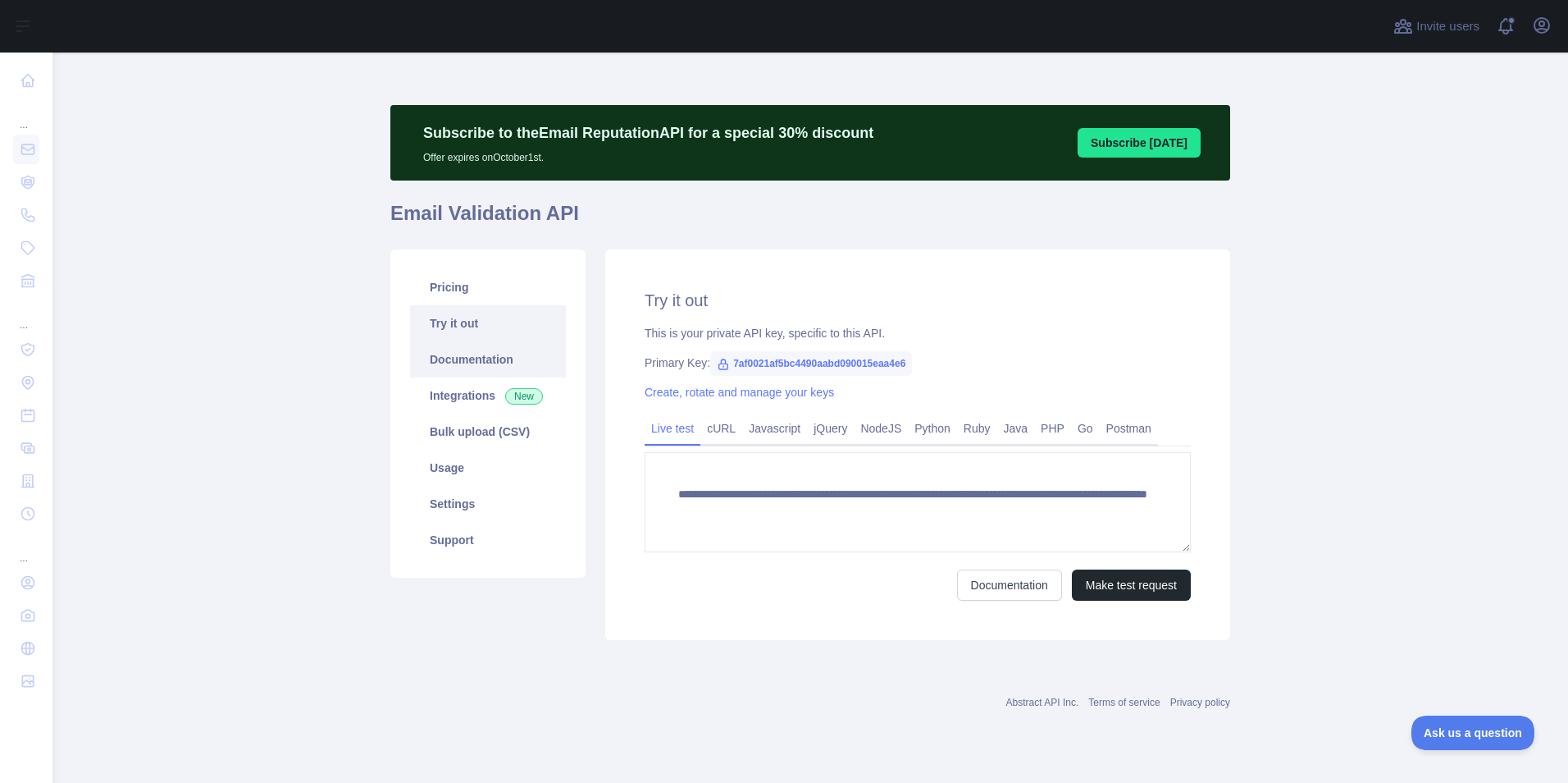
click at [442, 357] on link "Documentation" at bounding box center [488, 359] width 156 height 36
click at [471, 427] on link "Bulk upload (CSV)" at bounding box center [488, 431] width 156 height 36
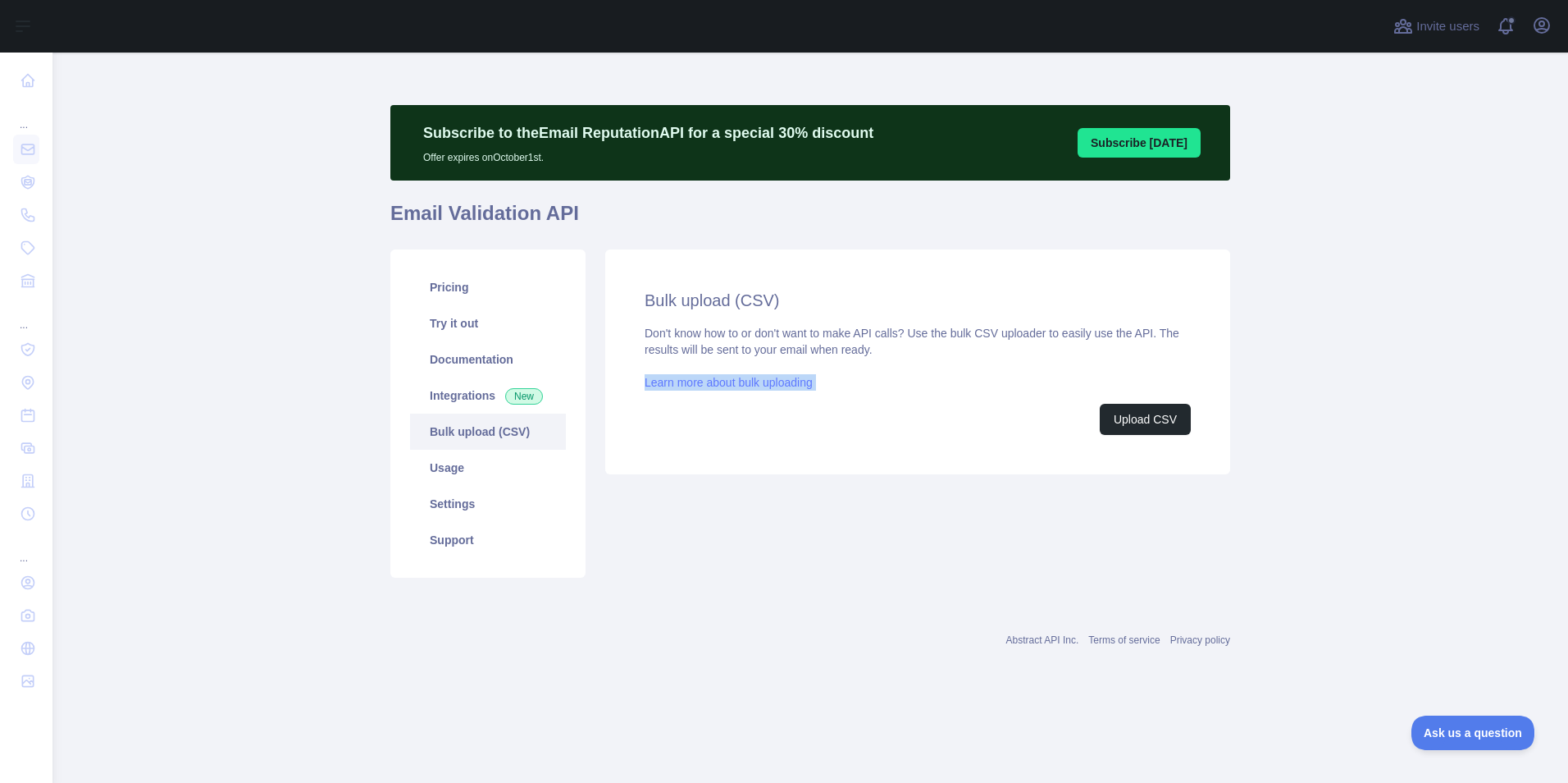
drag, startPoint x: 633, startPoint y: 379, endPoint x: 830, endPoint y: 401, distance: 198.2
click at [830, 401] on div "Bulk upload (CSV) Don't know how to or don't want to make API calls? Use the bu…" at bounding box center [917, 362] width 625 height 225
click at [830, 401] on div "Don't know how to or don't want to make API calls? Use the bulk CSV uploader to…" at bounding box center [918, 380] width 547 height 110
click at [688, 418] on div "Upload CSV" at bounding box center [918, 418] width 547 height 31
click at [449, 403] on link "Integrations New" at bounding box center [488, 395] width 156 height 36
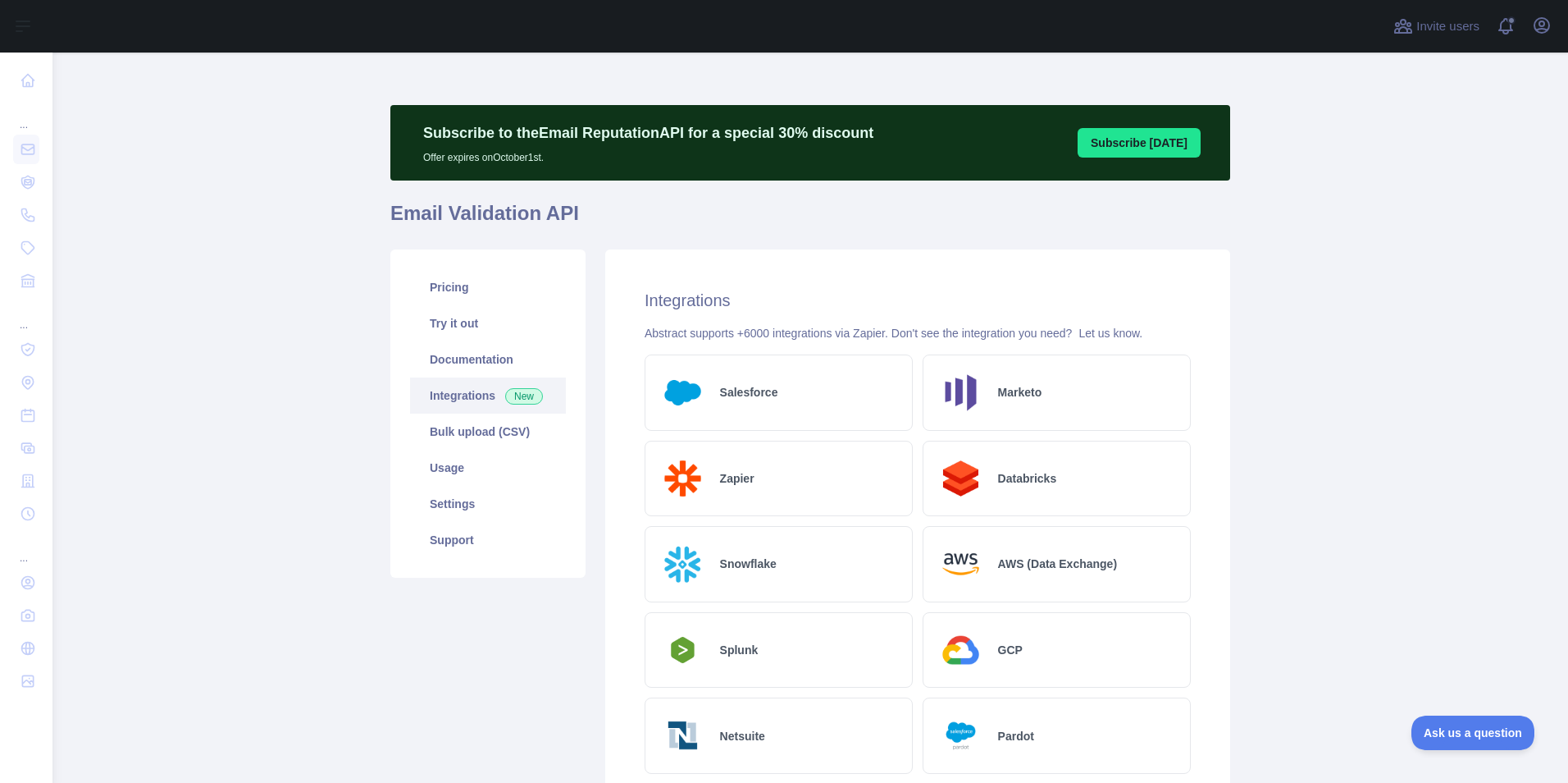
click at [1369, 655] on main "Subscribe to the Email Reputation API for a special 30 % discount Offer expires…" at bounding box center [809, 417] width 1515 height 730
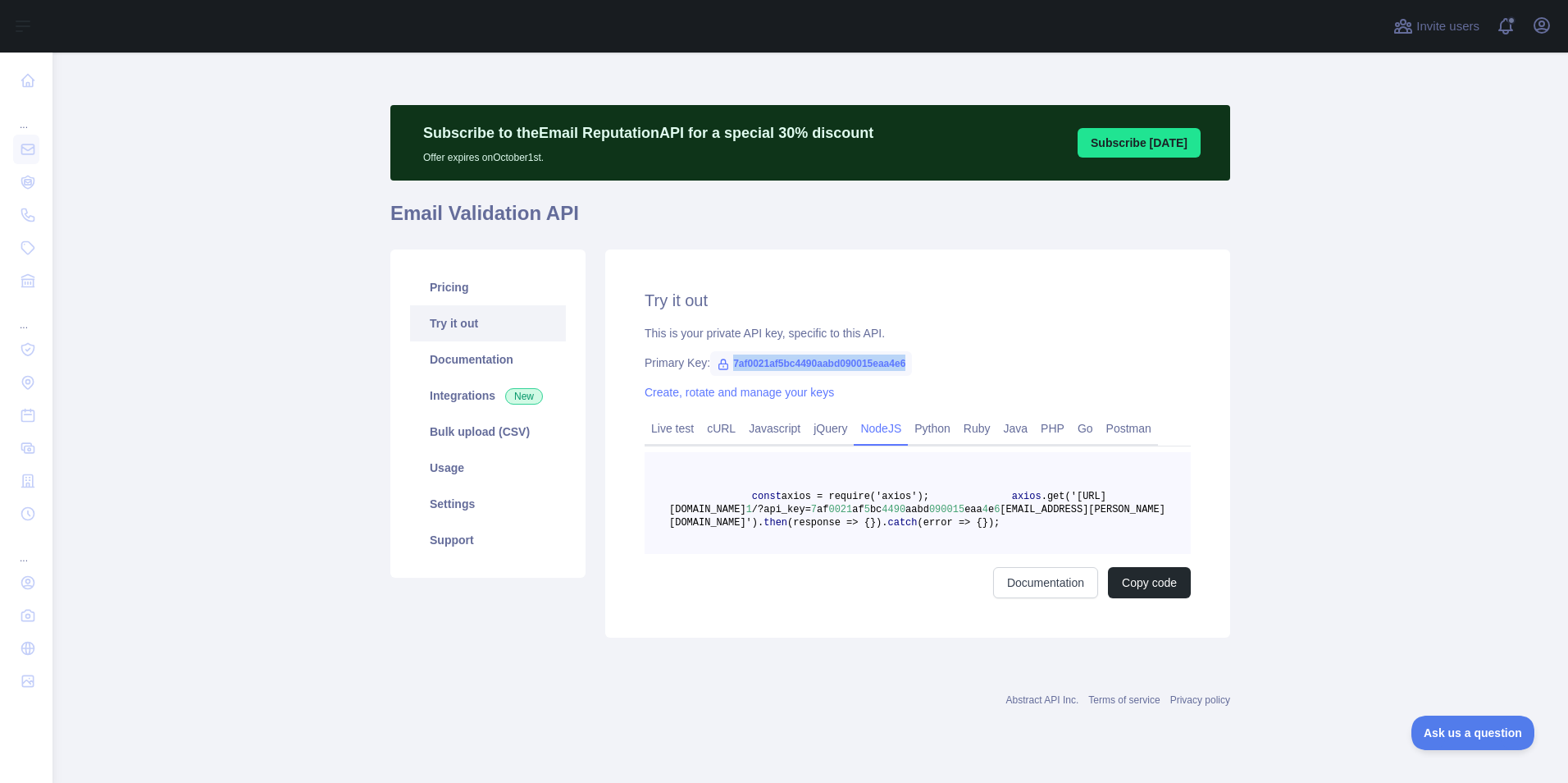
scroll to position [28, 0]
